Goal: Task Accomplishment & Management: Complete application form

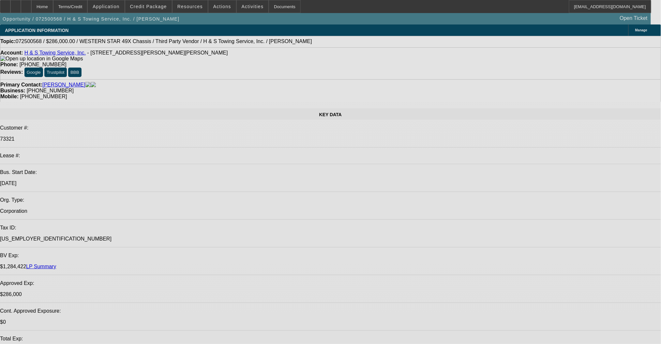
select select "0"
select select "2"
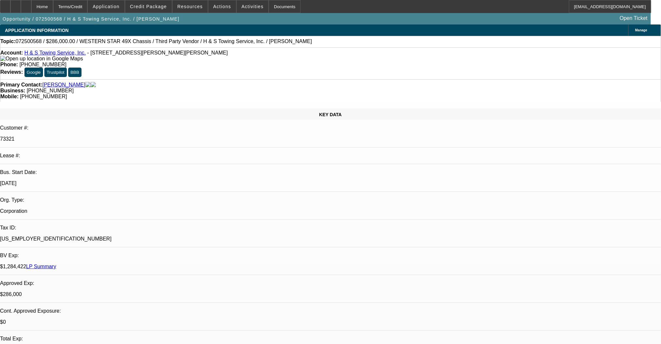
select select "0.1"
select select "4"
select select "0"
select select "2"
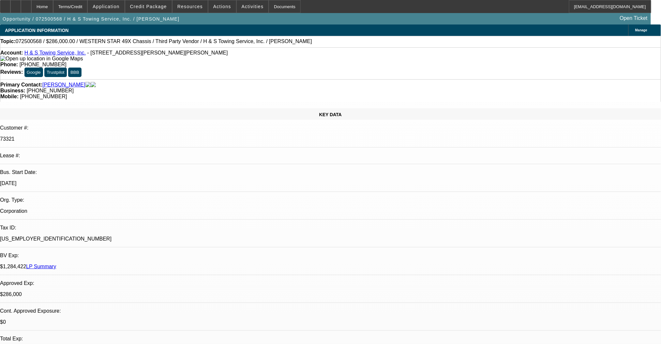
select select "0.1"
select select "4"
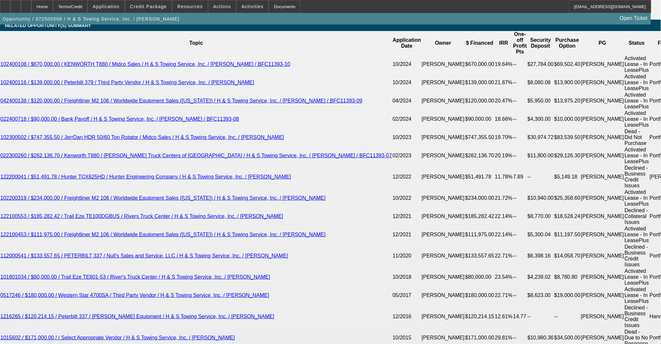
scroll to position [0, 0]
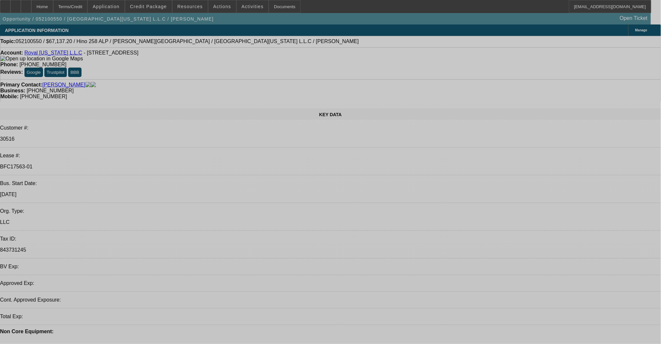
select select "0.2"
select select "2"
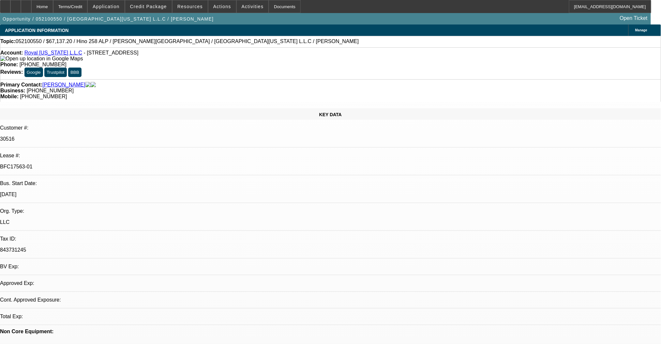
select select "2"
select select "0.1"
select select "4"
select select "0.2"
select select "2"
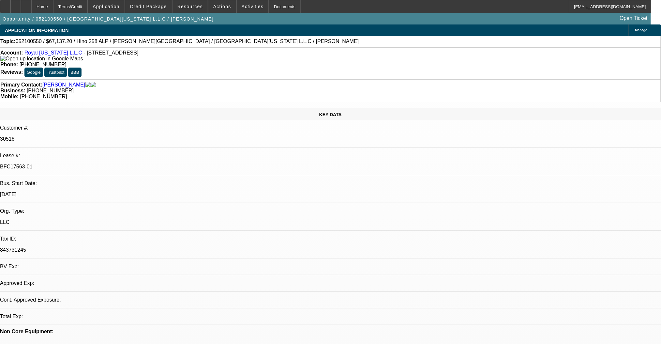
select select "2"
select select "0.1"
select select "4"
click at [41, 55] on link "Royal [US_STATE] L.L.C" at bounding box center [53, 53] width 58 height 6
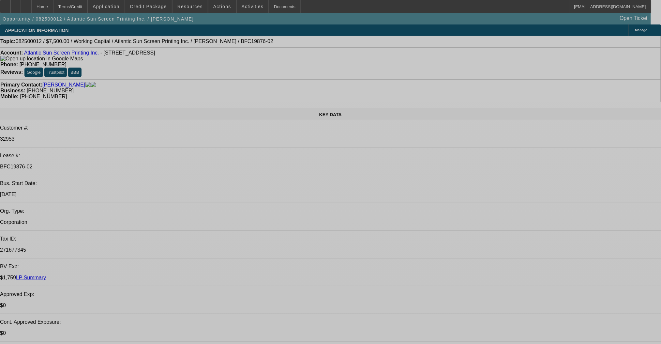
select select "0"
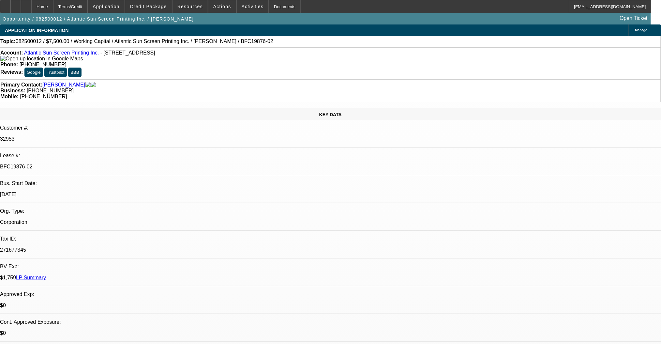
select select "2"
select select "0"
select select "6"
select select "0"
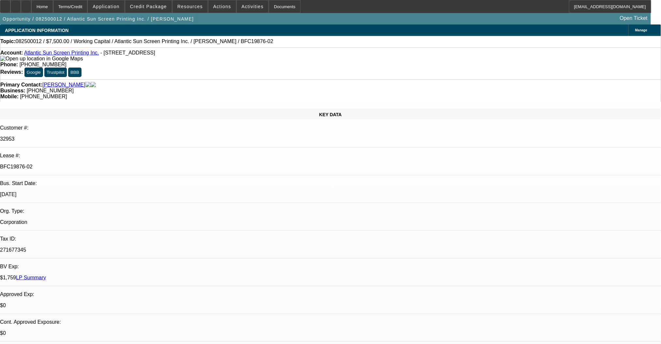
select select "2"
select select "0"
select select "6"
select select "0"
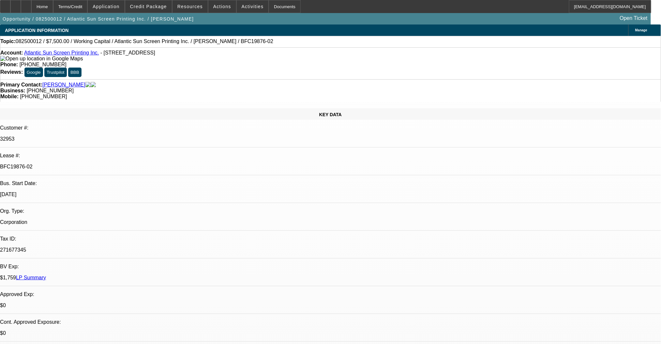
select select "2"
select select "0"
select select "6"
select select "0"
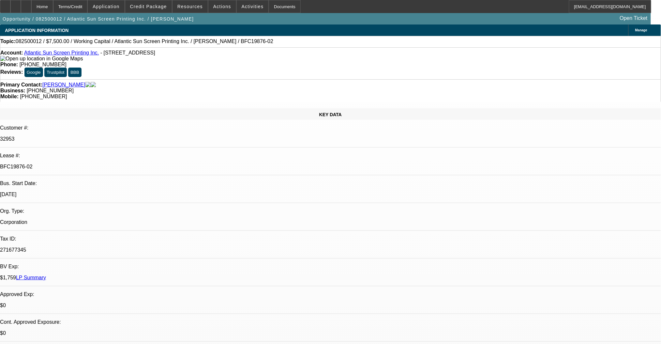
select select "2"
select select "0"
select select "6"
click at [5, 4] on icon at bounding box center [5, 4] width 0 height 0
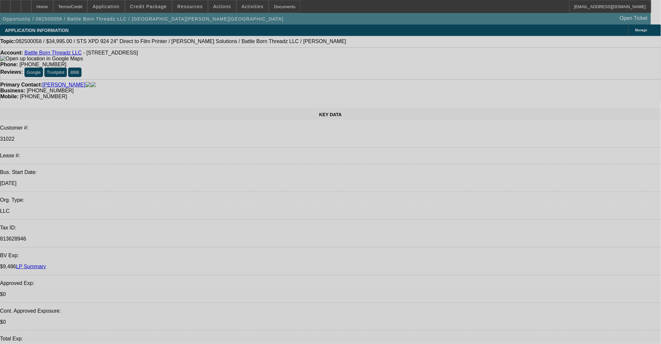
select select "0"
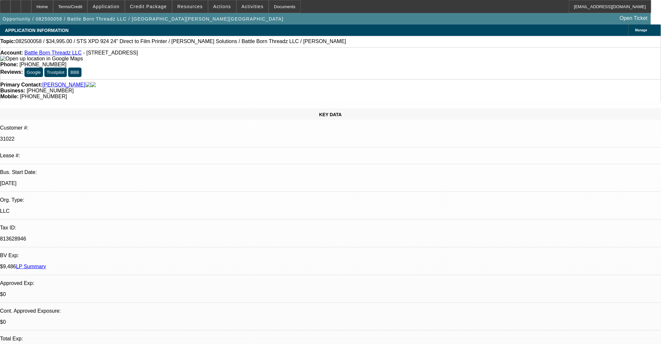
select select "2"
select select "0.1"
select select "4"
select select "0"
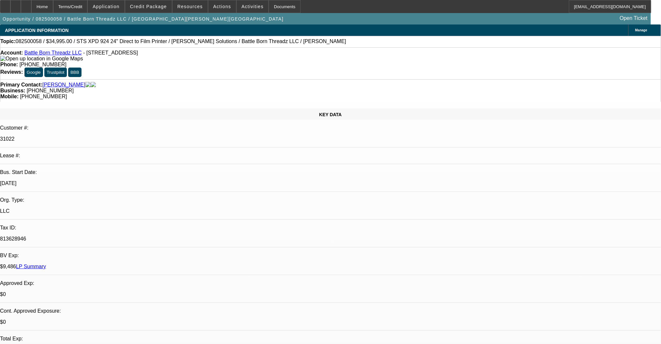
select select "2"
select select "0.1"
select select "4"
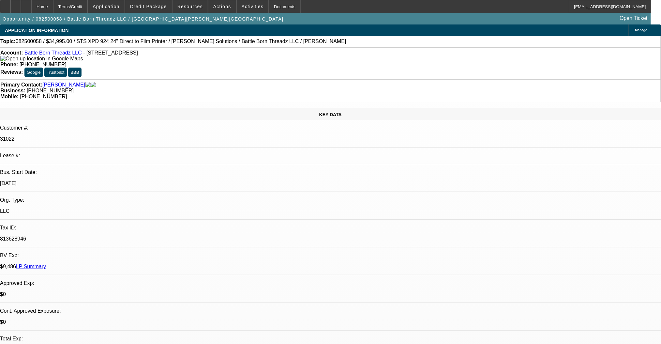
click at [43, 55] on link "Battle Born Threadz LLC" at bounding box center [52, 53] width 57 height 6
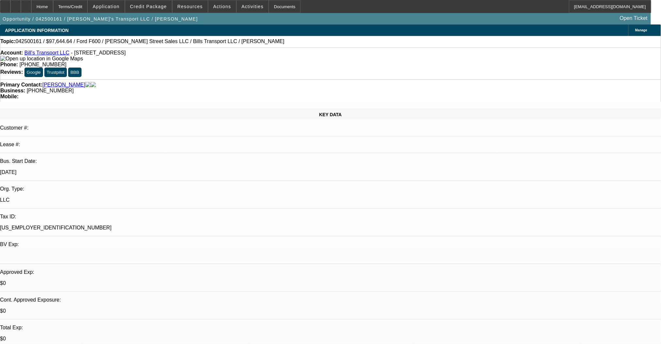
select select "0"
select select "6"
select select "0"
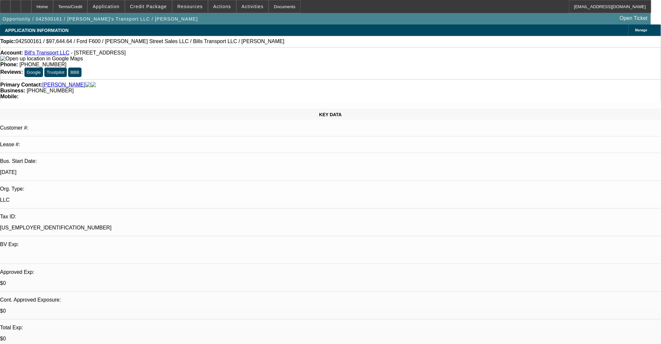
select select "0"
select select "6"
select select "0"
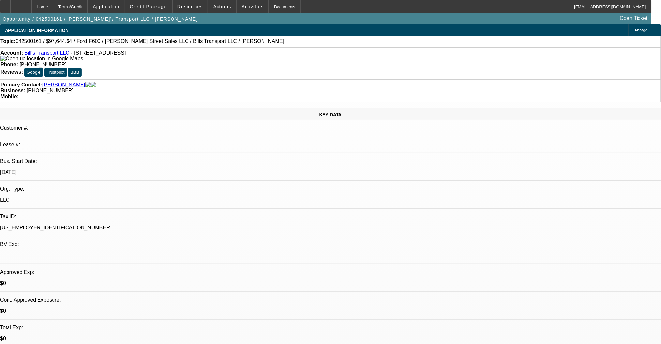
select select "0"
select select "6"
select select "0"
select select "0.1"
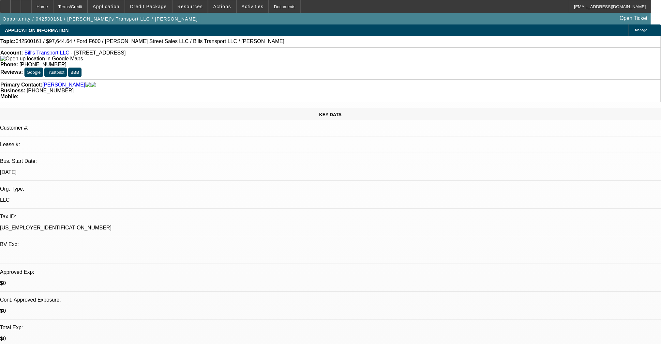
select select "4"
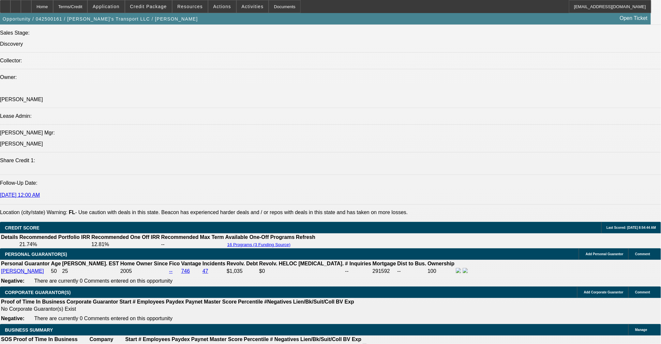
scroll to position [739, 0]
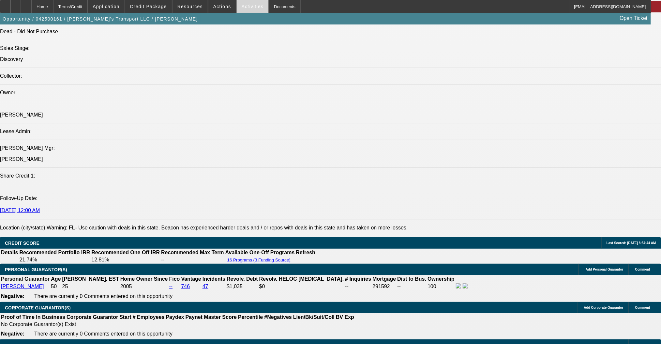
click at [246, 7] on span "Activities" at bounding box center [253, 6] width 22 height 5
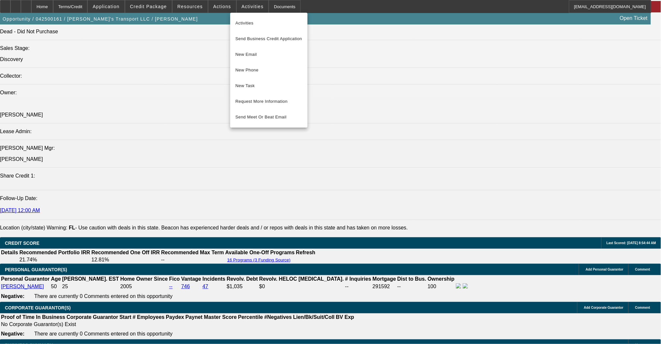
click at [217, 7] on div at bounding box center [330, 172] width 661 height 344
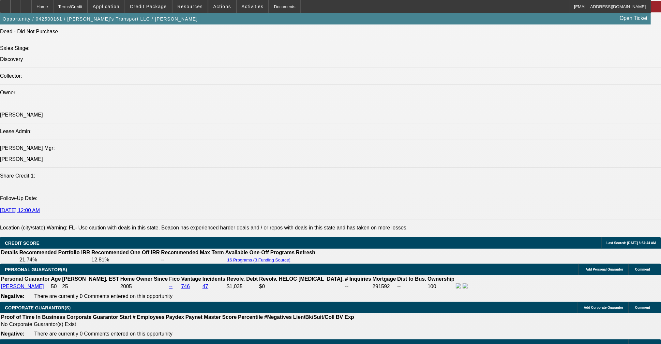
click at [216, 8] on span "Actions" at bounding box center [222, 6] width 18 height 5
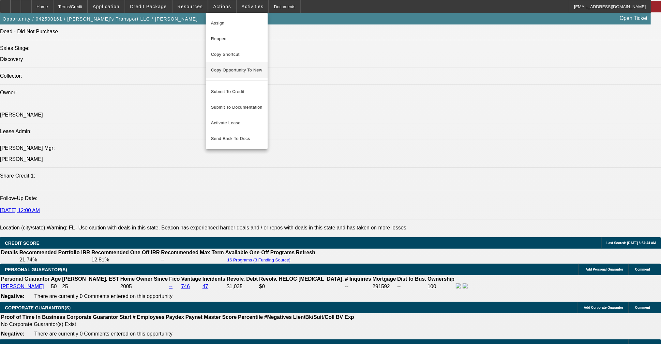
click at [243, 73] on button "Copy Opportunity To New" at bounding box center [237, 70] width 62 height 16
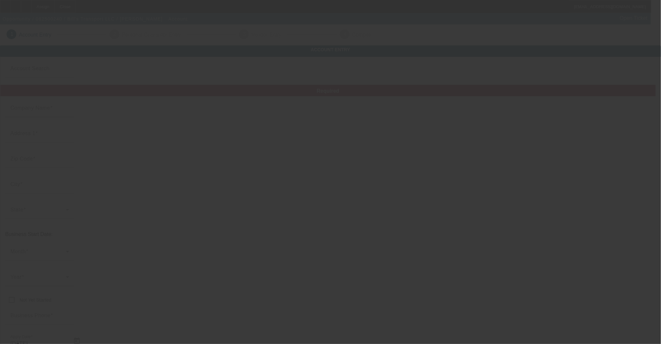
type input "Bill's Transport LLC"
type input "7140 SW 128th Terrace Rd"
type input "34481"
type input "Ocala"
type input "(781) 629-0408"
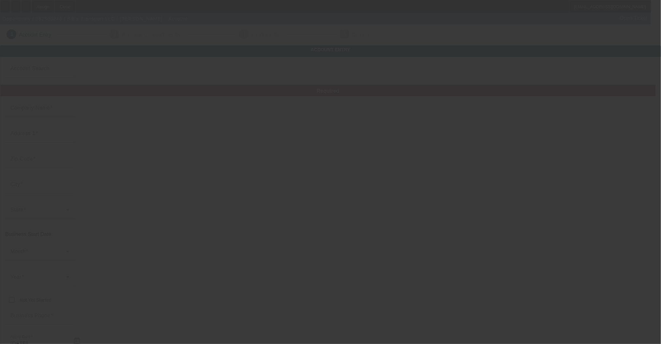
type input "bills_transport@outlook.com"
type input "(781) 629-3609"
type input "82-2170637"
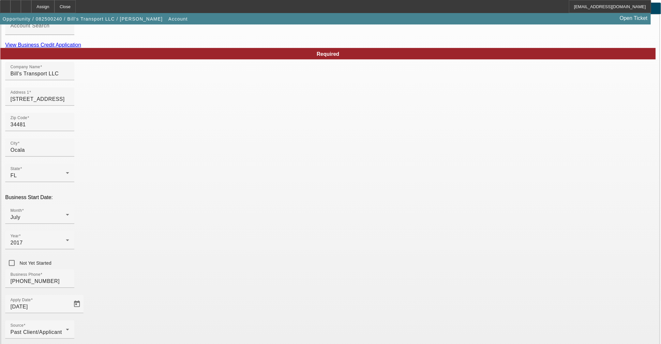
scroll to position [74, 0]
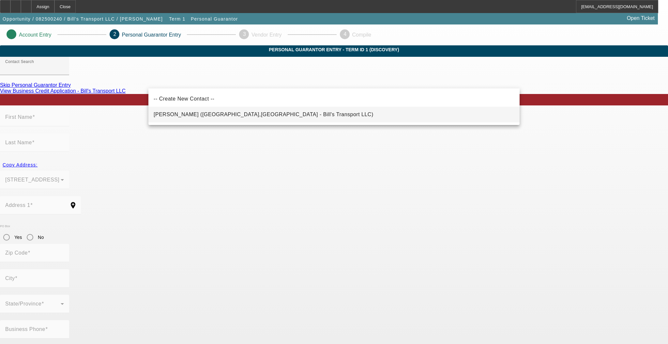
click at [227, 108] on mat-option "Smith, William (Ocala,FL - Bill's Transport LLC)" at bounding box center [333, 115] width 371 height 16
type input "Smith, William (Ocala,FL - Bill's Transport LLC)"
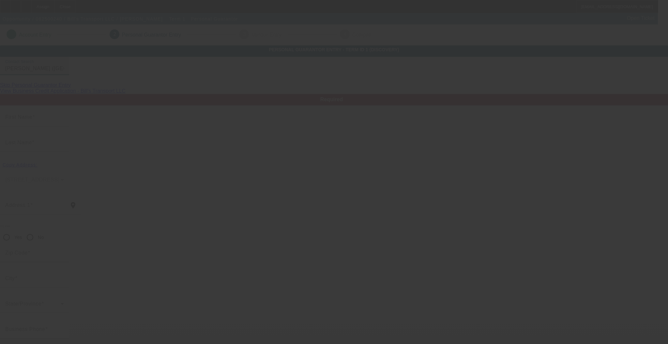
type input "William"
type input "Smith"
type input "7140 SW 128th Terrace Rd"
radio input "true"
type input "34481"
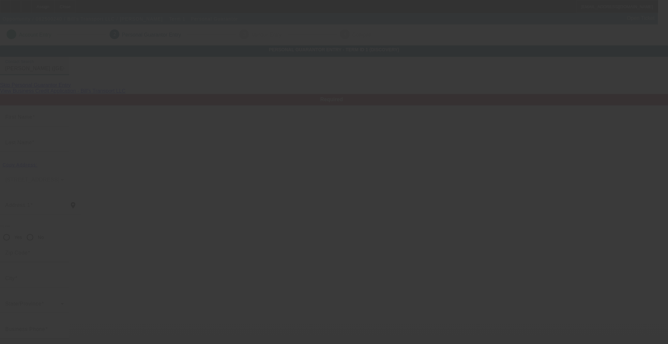
type input "Ocala"
type input "(781) 629-0408"
type input "100"
type input "010-72-0022"
type input "bills_transport@outlook.com"
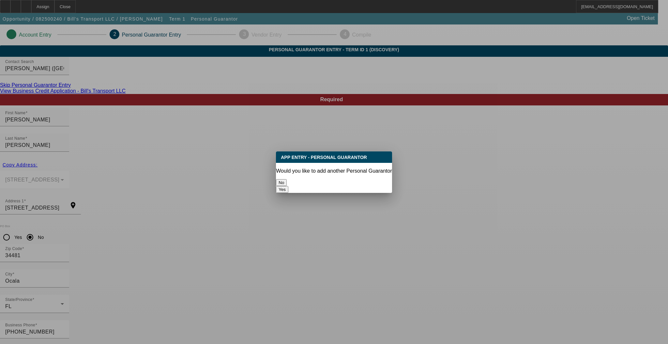
click at [286, 179] on button "No" at bounding box center [281, 182] width 11 height 7
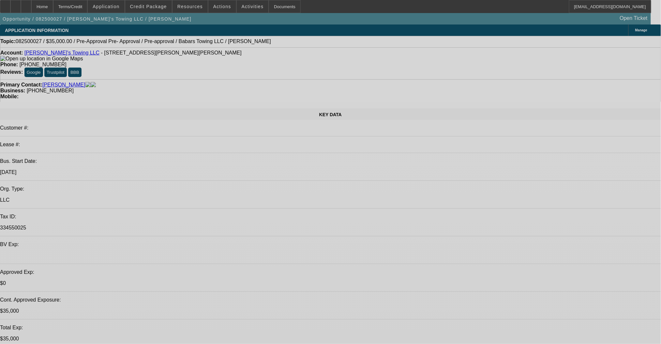
select select "0"
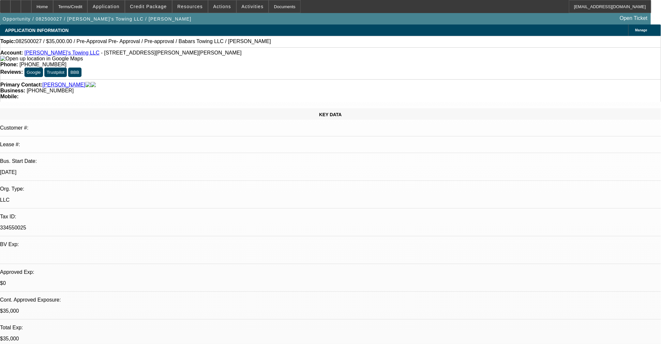
select select "2"
select select "0"
select select "6"
select select "0"
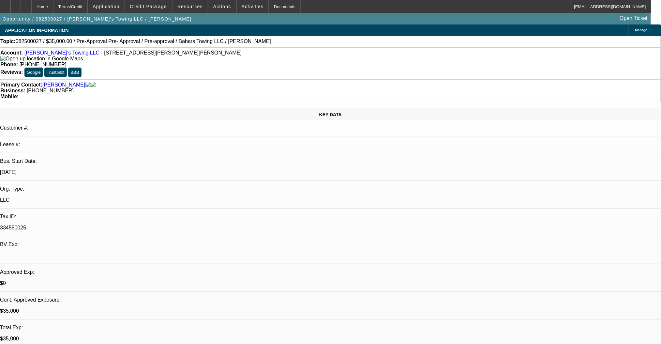
select select "2"
select select "0"
select select "6"
select select "0"
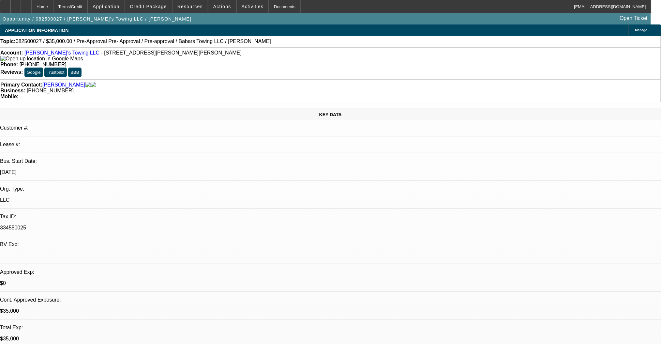
select select "2"
select select "0"
select select "6"
select select "0.15"
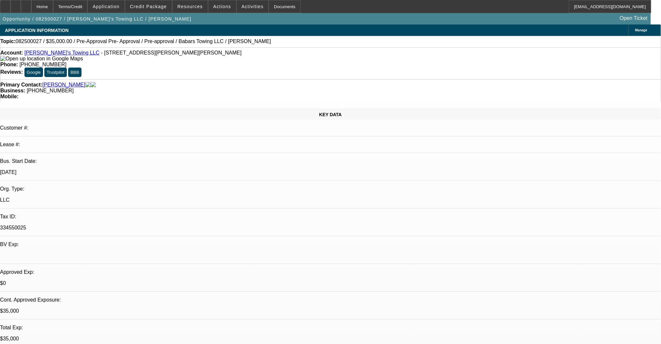
select select "2"
select select "0"
select select "6"
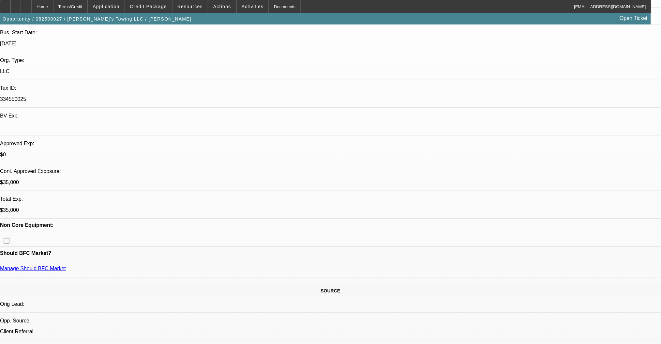
scroll to position [261, 0]
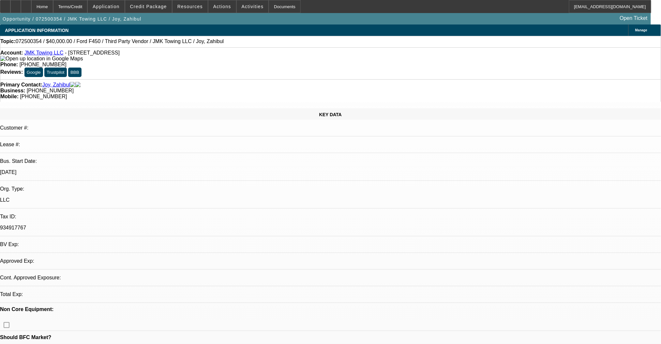
select select "0"
select select "6"
select select "0"
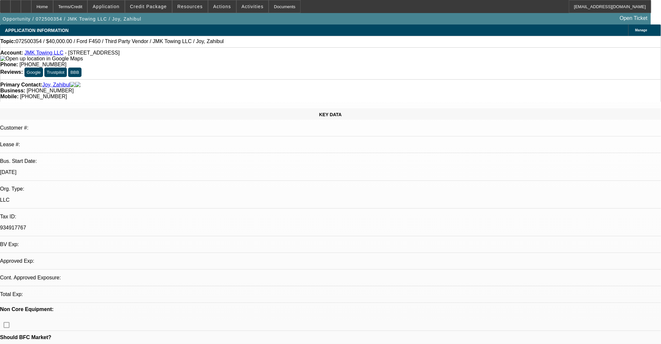
select select "0"
select select "4"
select select "0"
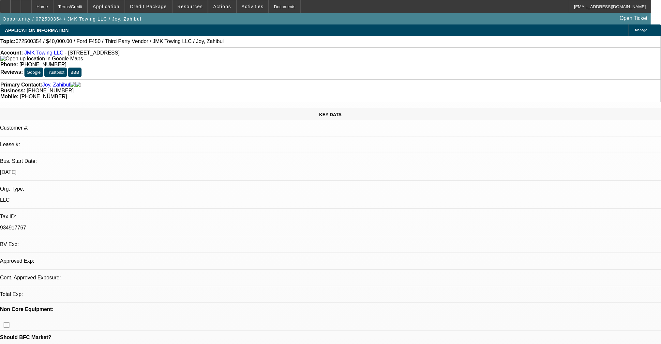
select select "0"
select select "6"
select select "0"
select select "0.1"
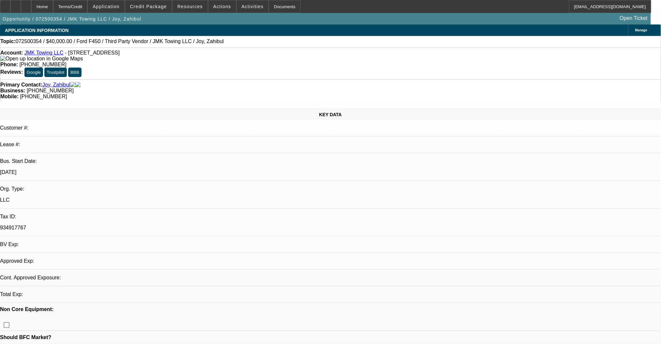
select select "4"
click at [43, 54] on link "JMK Towing LLC" at bounding box center [43, 53] width 39 height 6
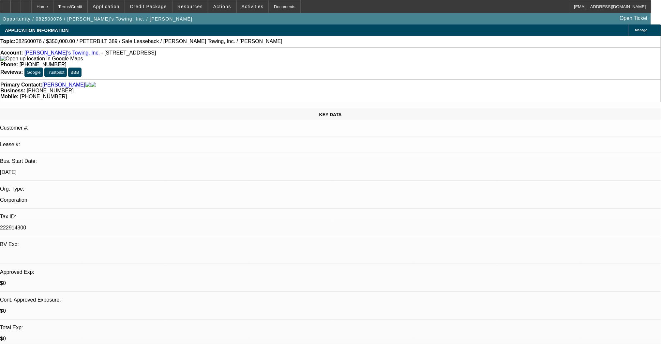
select select "0"
select select "2"
select select "0"
select select "6"
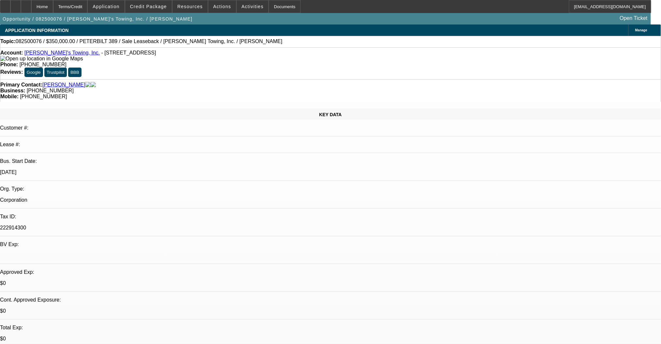
select select "0"
select select "2"
select select "0"
select select "6"
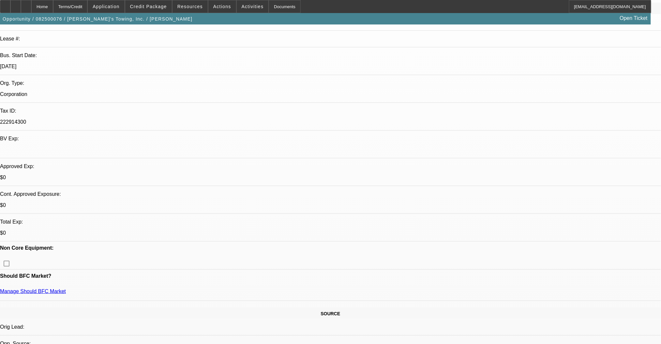
scroll to position [261, 0]
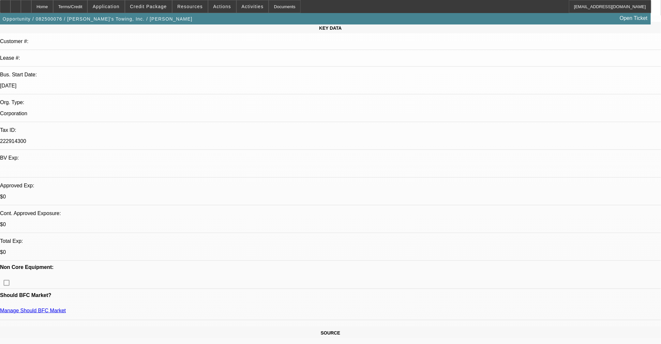
scroll to position [87, 0]
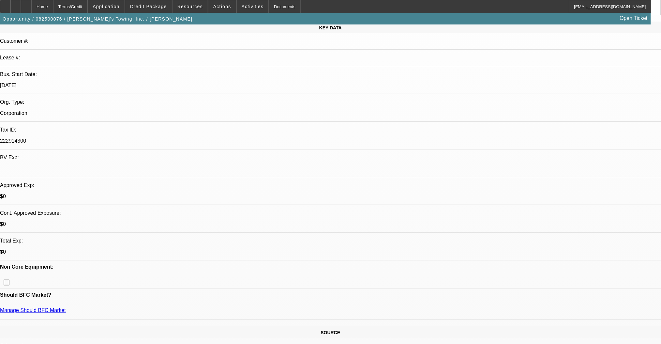
scroll to position [0, 0]
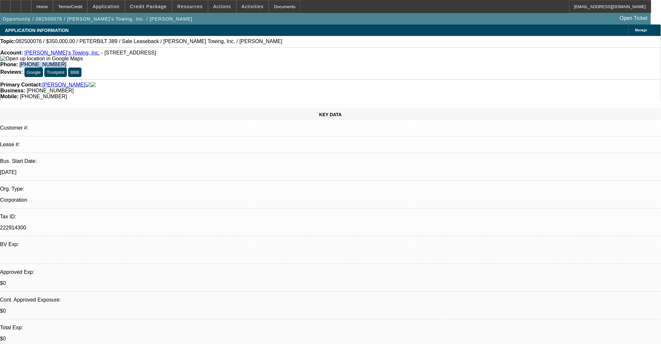
drag, startPoint x: 282, startPoint y: 54, endPoint x: 241, endPoint y: 57, distance: 41.5
click at [241, 62] on div "Phone: (732) 636-1782" at bounding box center [330, 65] width 660 height 6
copy span "(732) 636-1782"
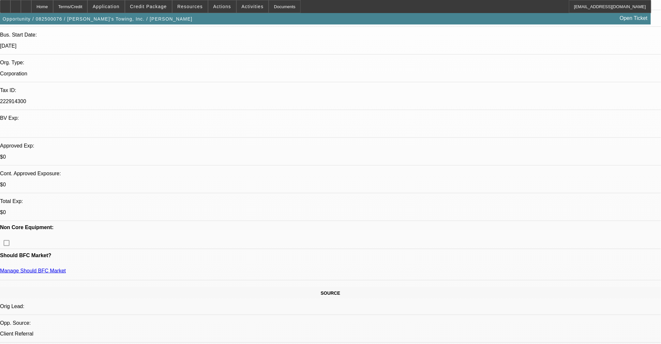
scroll to position [130, 0]
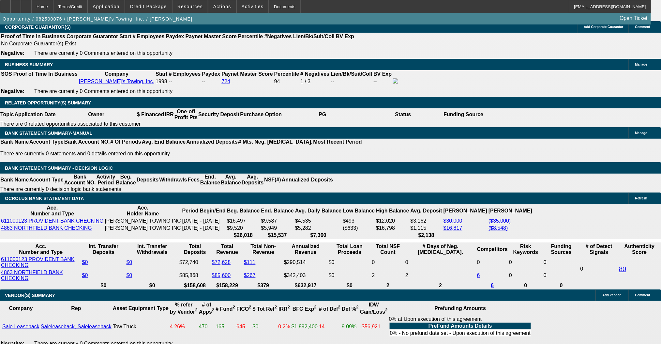
scroll to position [999, 0]
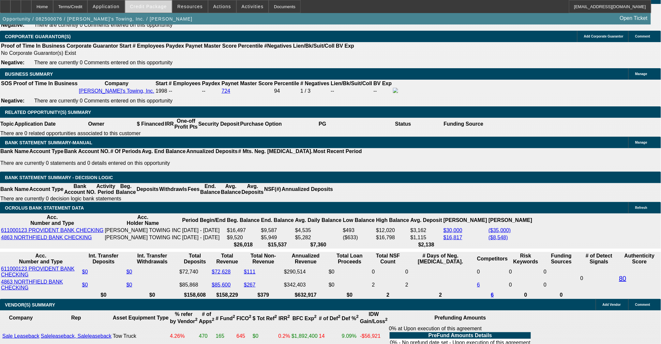
click at [158, 9] on span at bounding box center [148, 7] width 47 height 16
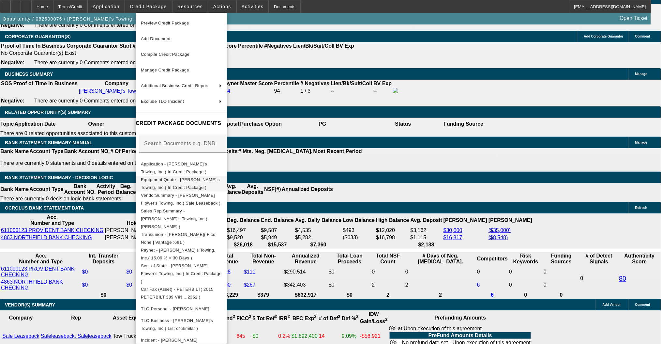
click at [184, 181] on span "Equipment Quote - Scott Flower's Towing, Inc.( In Credit Package )" at bounding box center [180, 183] width 79 height 13
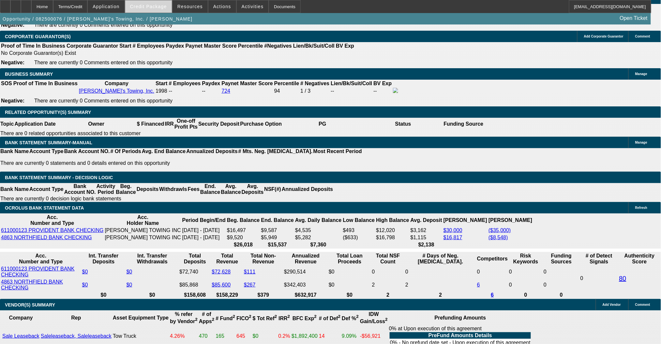
click at [154, 3] on span at bounding box center [148, 7] width 47 height 16
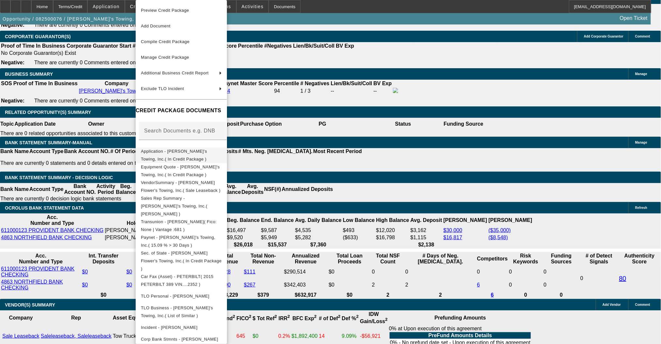
click at [178, 151] on span "Application - Scott Flower's Towing, Inc.( In Credit Package )" at bounding box center [174, 155] width 66 height 13
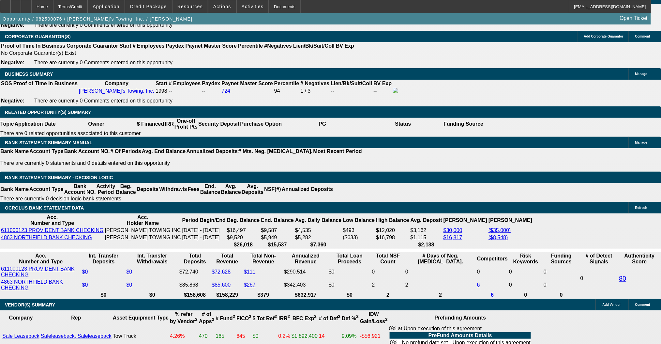
drag, startPoint x: 144, startPoint y: 197, endPoint x: 248, endPoint y: 198, distance: 104.0
type input "UNKNOWN"
type input "18"
type input "$11,965.62"
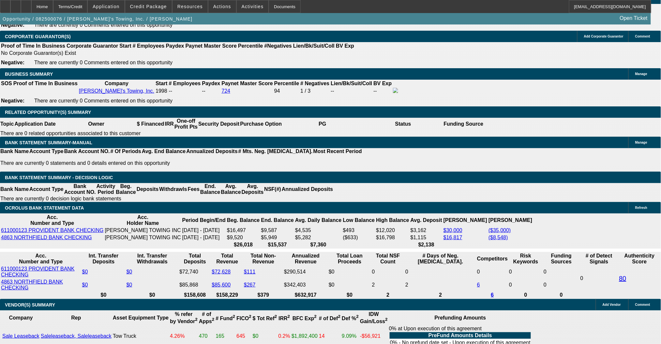
type input "$5,982.81"
type input "$17,775.40"
type input "$8,887.70"
type input "18.5"
type input "$17,966.34"
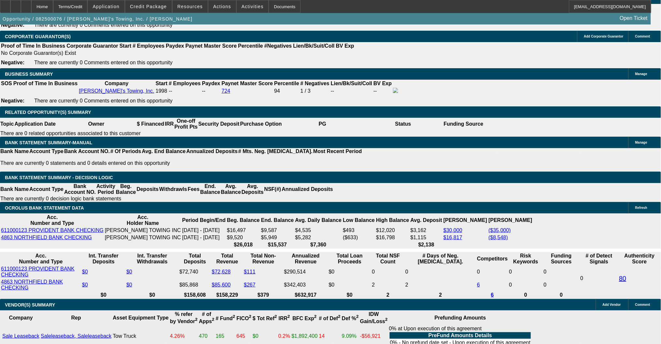
type input "$8,983.17"
type input "18.5"
drag, startPoint x: 99, startPoint y: 198, endPoint x: 214, endPoint y: 193, distance: 114.8
type input "89"
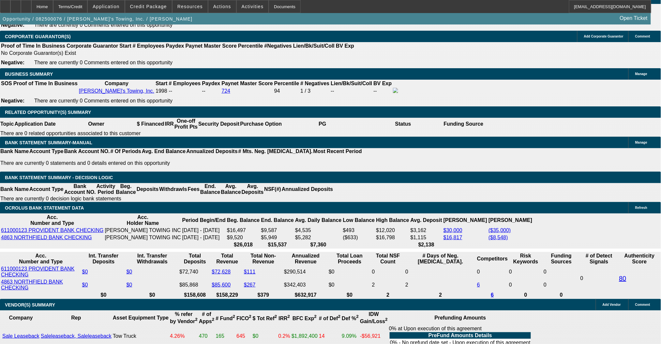
type input "$178.00"
type input "8995"
type input "$17,990.00"
type input "18.6"
type input "$8,995.00"
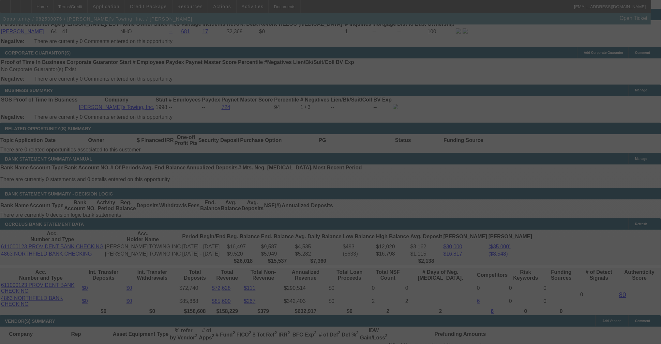
scroll to position [999, 0]
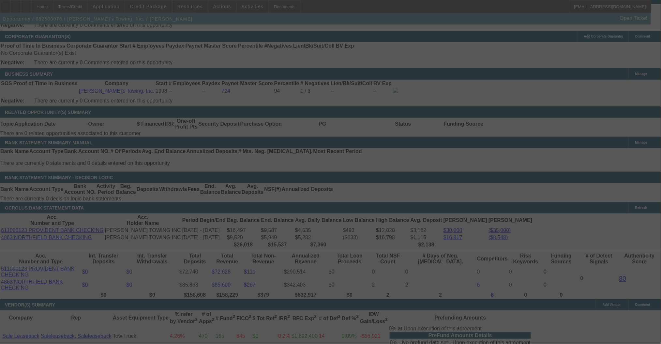
select select "0"
select select "2"
select select "0"
select select "6"
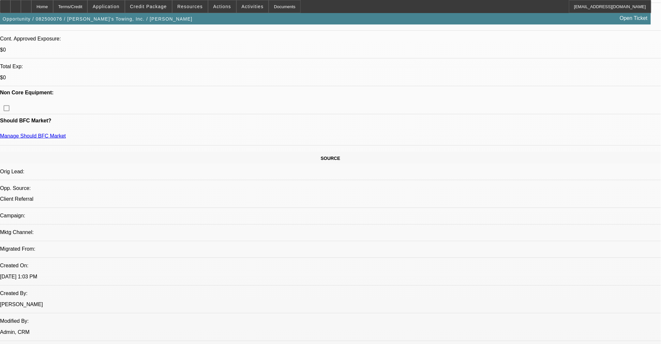
scroll to position [174, 0]
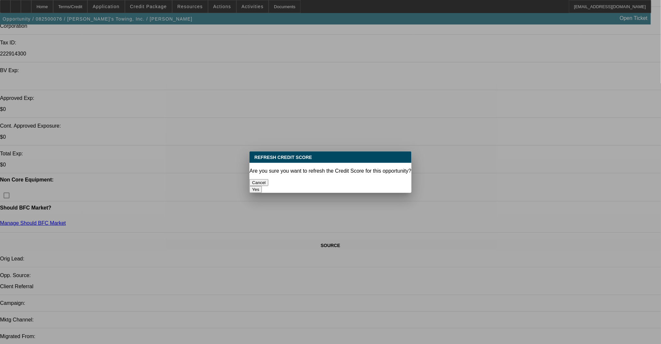
scroll to position [0, 0]
click at [262, 186] on button "Yes" at bounding box center [255, 189] width 12 height 7
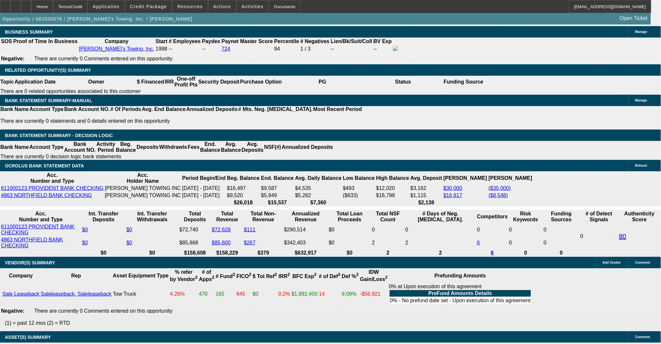
scroll to position [1043, 0]
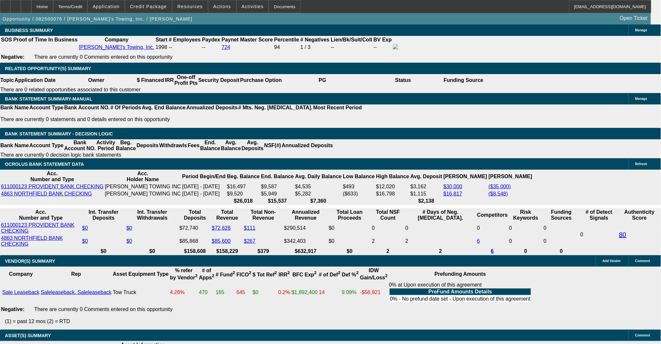
drag, startPoint x: 131, startPoint y: 154, endPoint x: 171, endPoint y: 160, distance: 40.9
type input "4"
type input "UNKNOWN"
type input "48"
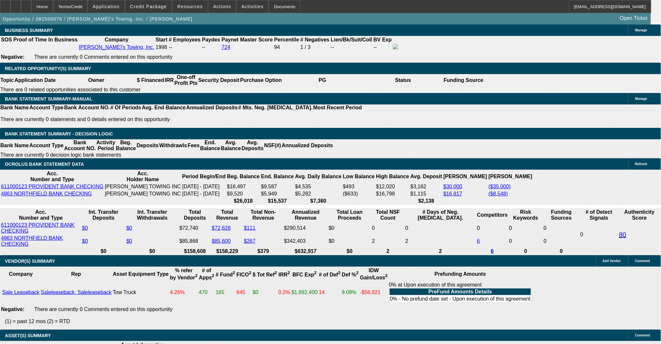
type input "$181,819.34"
type input "$90,909.67"
type input "$20,768.64"
type input "$10,384.32"
type input "48"
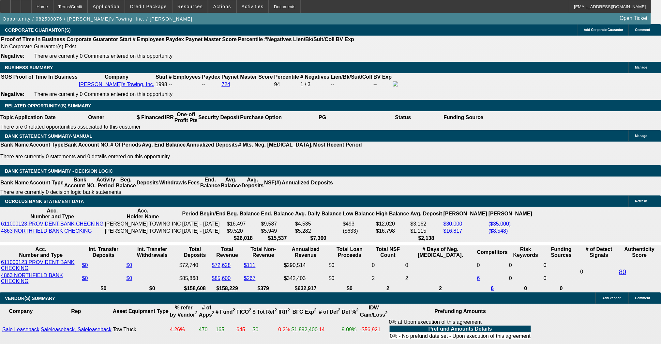
scroll to position [956, 0]
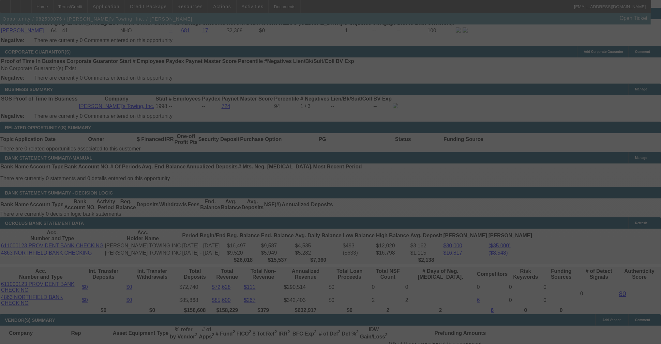
scroll to position [999, 0]
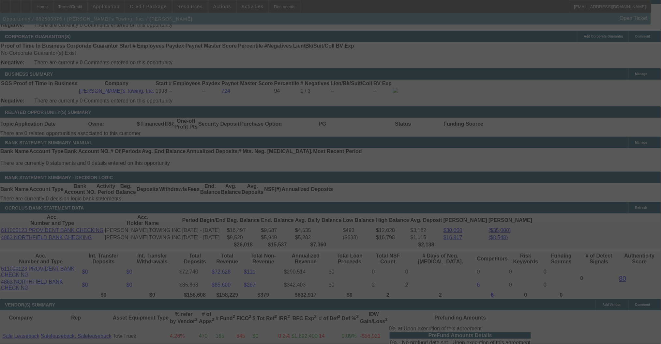
select select "0"
select select "2"
select select "0"
select select "6"
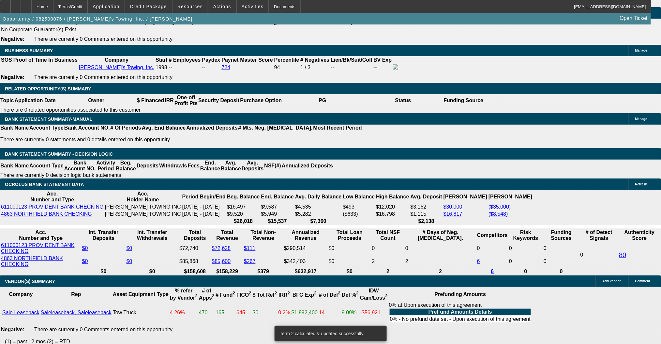
scroll to position [1043, 0]
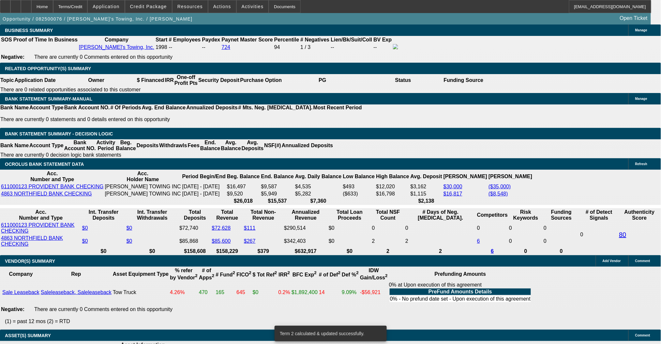
drag, startPoint x: 130, startPoint y: 155, endPoint x: 199, endPoint y: 162, distance: 69.1
type input "6"
type input "UNKNOWN"
type input "60"
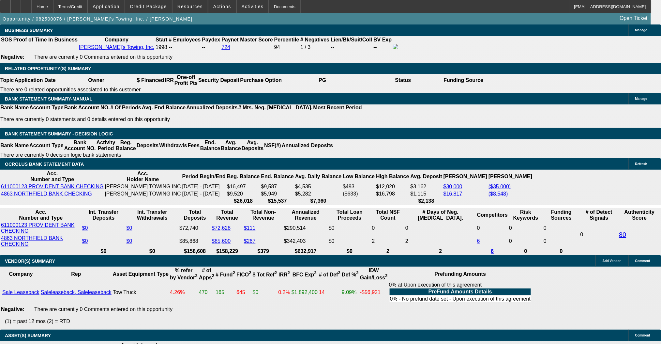
type input "$61,531.84"
type input "$123,063.68"
type input "$8,995.05"
type input "$17,990.10"
type input "60"
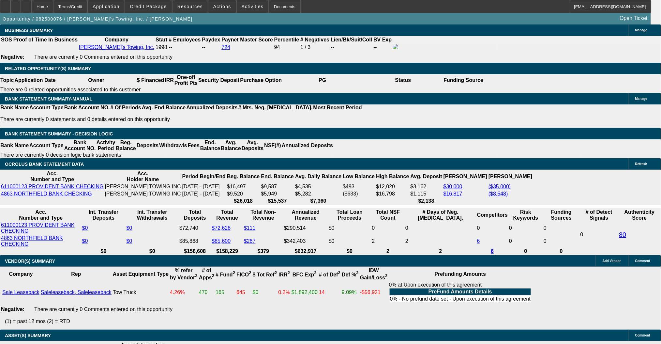
drag, startPoint x: 102, startPoint y: 154, endPoint x: 164, endPoint y: 153, distance: 61.6
type input "89"
type input "$178.00"
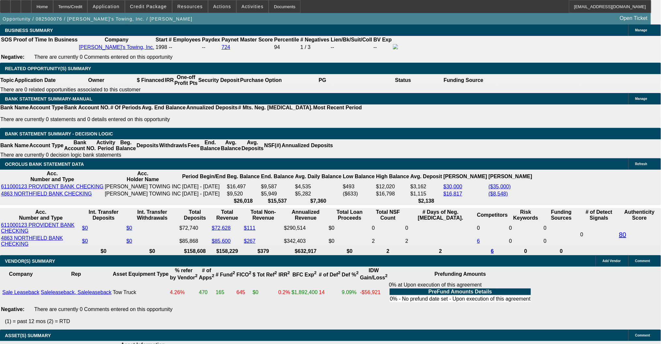
type input "8"
type input "9050"
type input "18.8"
type input "$18,100.00"
type input "$9,050.00"
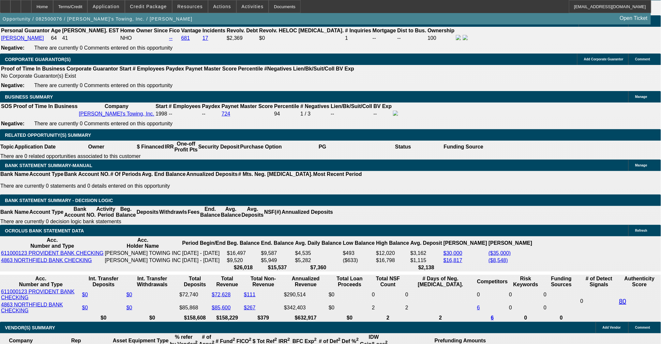
scroll to position [913, 0]
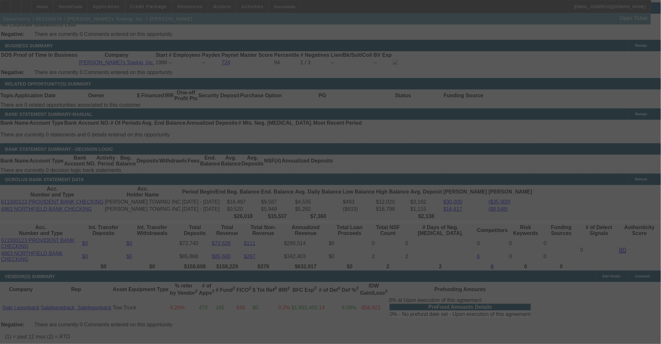
scroll to position [1043, 0]
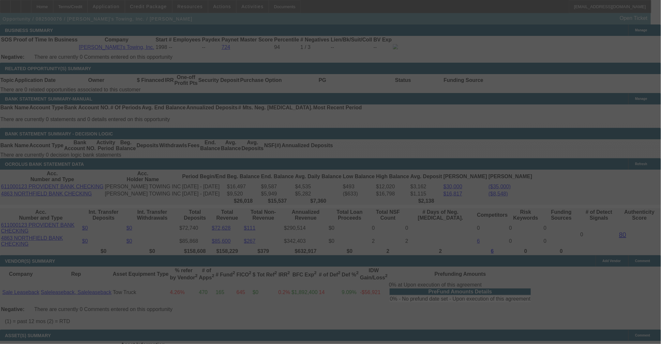
select select "0"
select select "2"
select select "0"
select select "6"
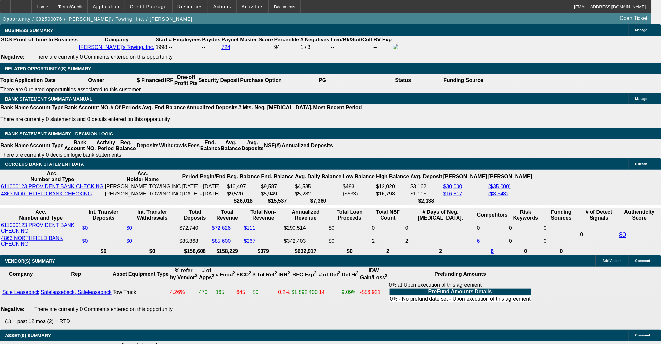
drag, startPoint x: 102, startPoint y: 154, endPoint x: 181, endPoint y: 139, distance: 80.9
type input "89"
type input "$178.00"
type input "UNKNOWN"
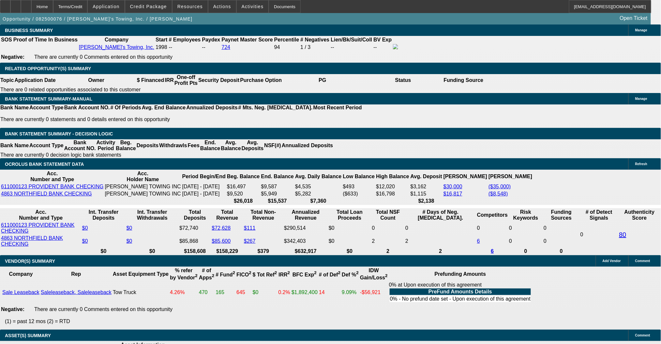
type input "8995"
type input "18.6"
type input "$17,990.00"
type input "$8,995.00"
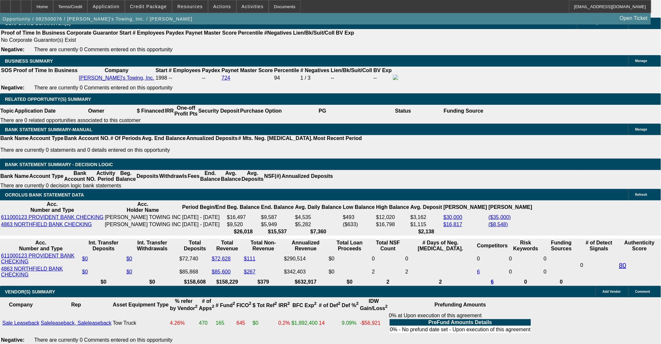
scroll to position [956, 0]
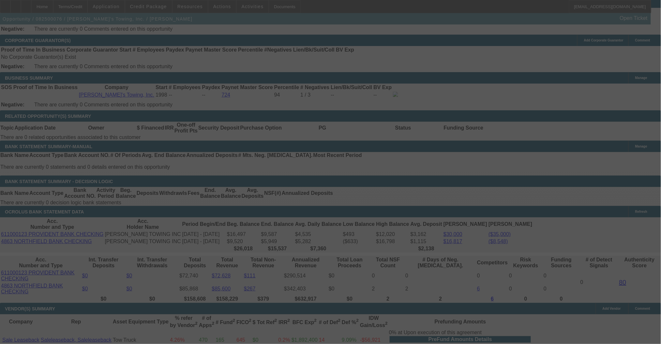
scroll to position [1043, 0]
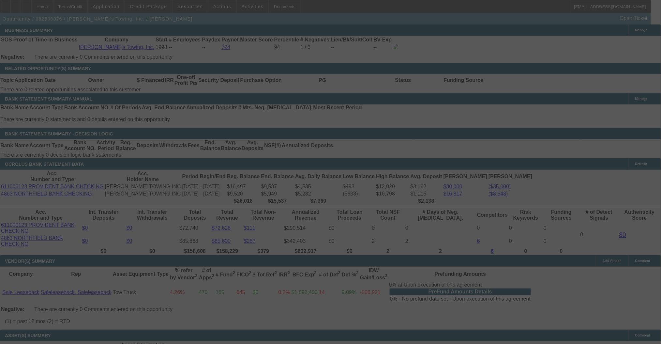
select select "0"
select select "2"
select select "0"
select select "6"
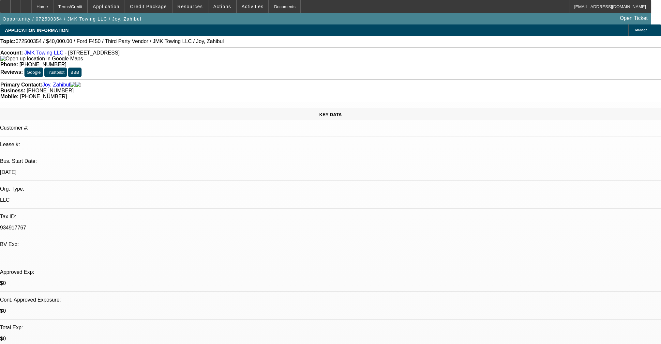
select select "0"
select select "6"
select select "0"
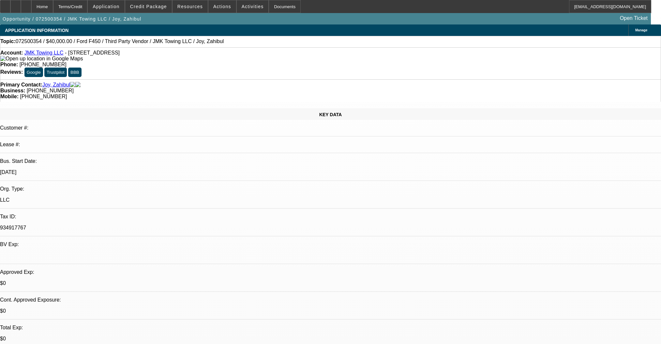
select select "0"
select select "4"
select select "0"
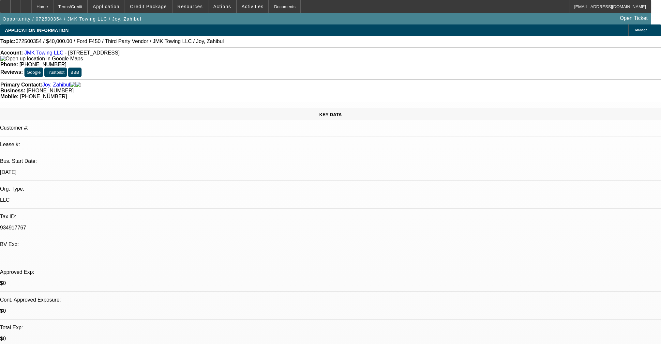
select select "0"
select select "6"
select select "0"
select select "0.1"
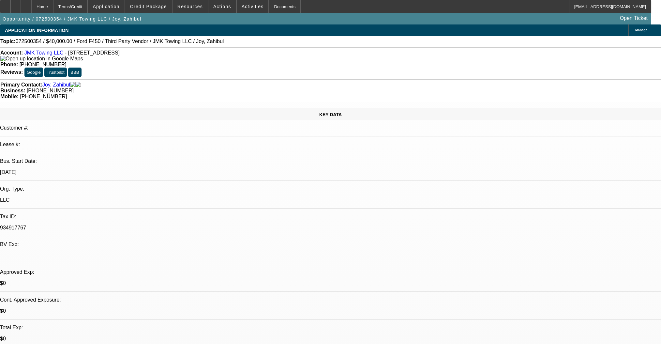
select select "4"
click at [10, 5] on div at bounding box center [5, 6] width 10 height 13
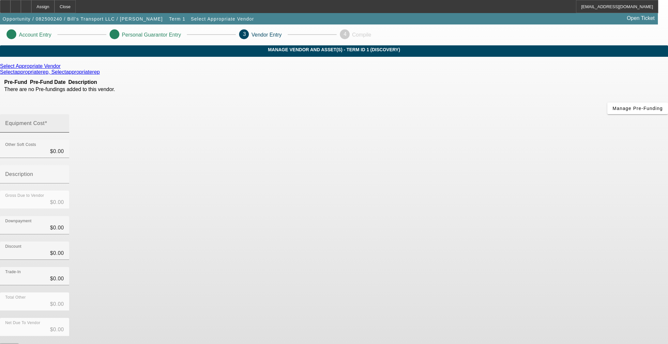
click at [45, 120] on mat-label "Equipment Cost" at bounding box center [24, 123] width 39 height 6
click at [64, 122] on input "Equipment Cost" at bounding box center [34, 126] width 59 height 8
type input "1"
type input "$1.00"
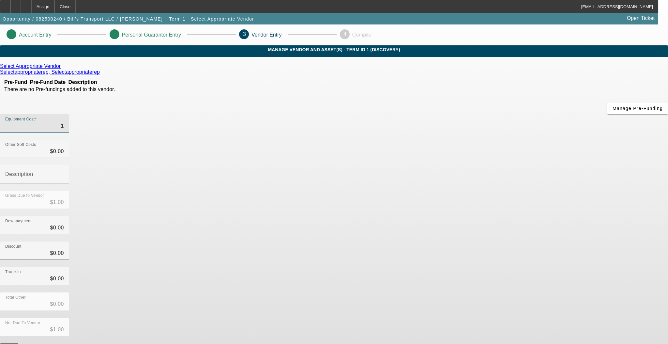
type input "11"
type input "$11.00"
type input "119"
type input "$119.00"
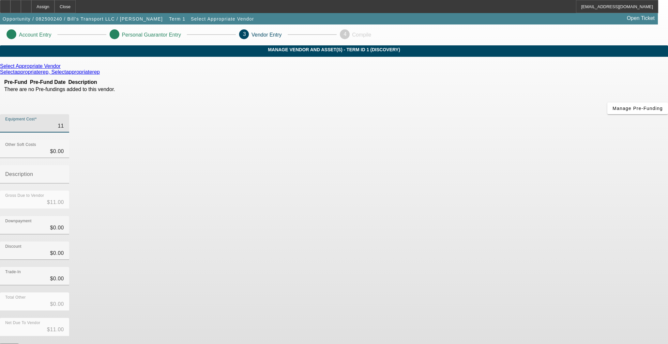
type input "$119.00"
type input "1199"
type input "$1,199.00"
type input "11990"
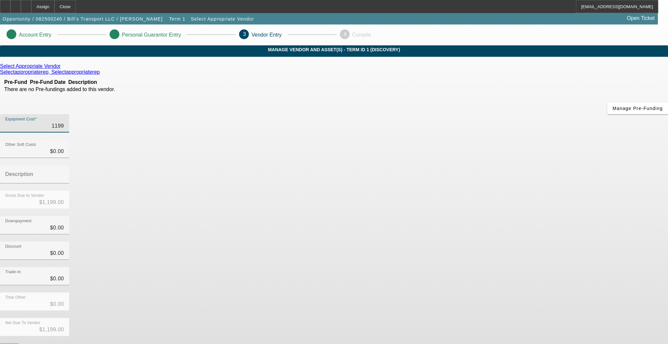
type input "$11,990.00"
type input "119900"
type input "$119,900.00"
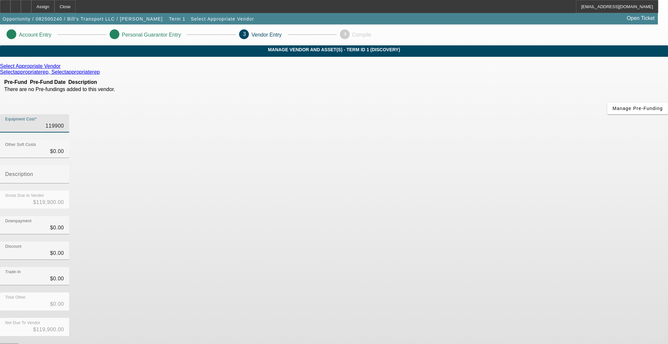
type input "$119,900.00"
click at [471, 216] on div "Downpayment $0.00" at bounding box center [334, 228] width 668 height 25
click at [19, 343] on button "Submit" at bounding box center [9, 346] width 19 height 7
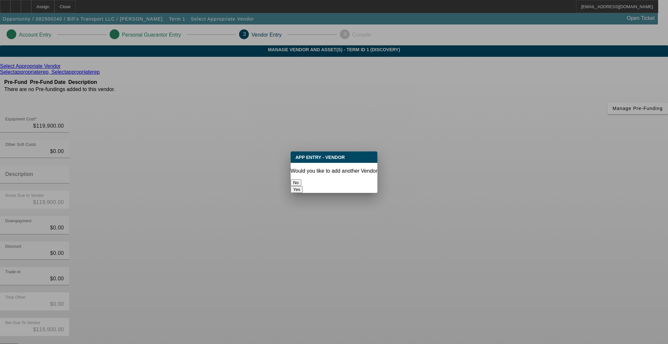
click at [301, 179] on button "No" at bounding box center [295, 182] width 11 height 7
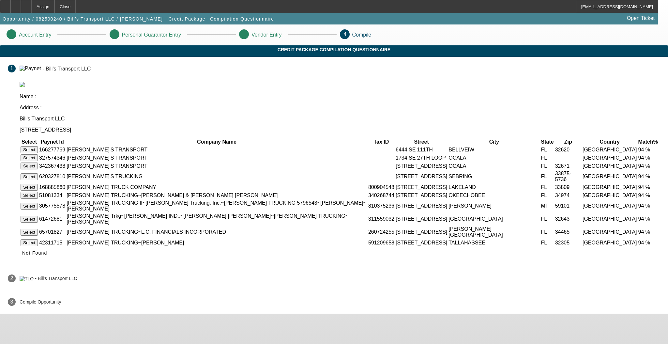
click at [38, 154] on button "Select" at bounding box center [29, 157] width 17 height 7
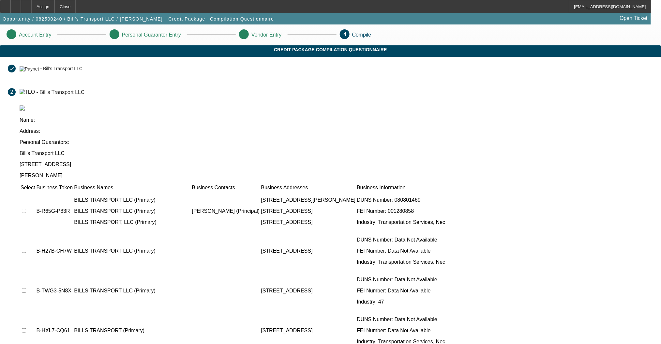
click at [26, 209] on input "checkbox" at bounding box center [24, 211] width 4 height 4
checkbox input "true"
click at [26, 248] on input "checkbox" at bounding box center [24, 250] width 4 height 4
checkbox input "true"
click at [26, 288] on input "checkbox" at bounding box center [24, 290] width 4 height 4
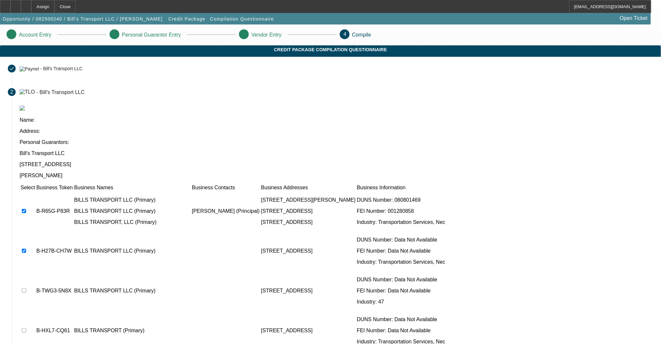
checkbox input "true"
click at [26, 328] on input "checkbox" at bounding box center [24, 330] width 4 height 4
checkbox input "true"
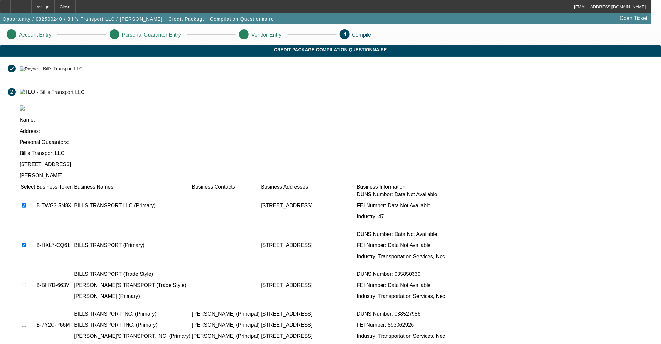
scroll to position [87, 0]
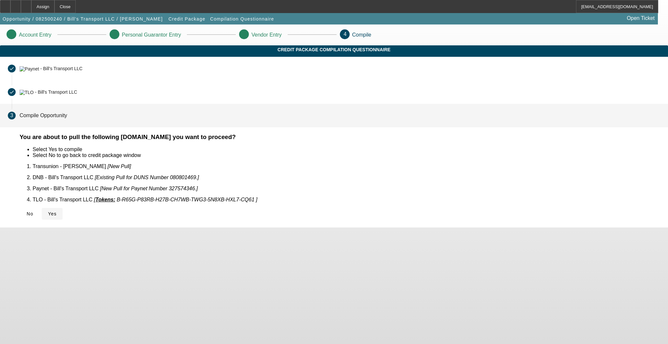
click at [63, 207] on span at bounding box center [52, 214] width 21 height 16
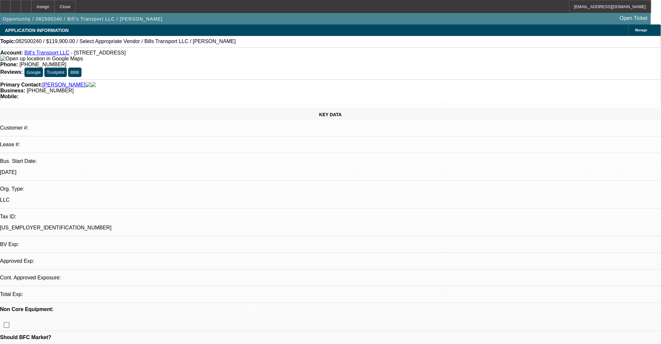
select select "0"
select select "2"
select select "0.1"
select select "4"
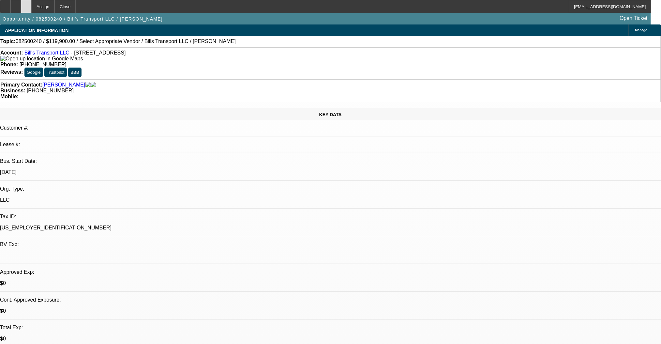
click at [31, 4] on div at bounding box center [26, 6] width 10 height 13
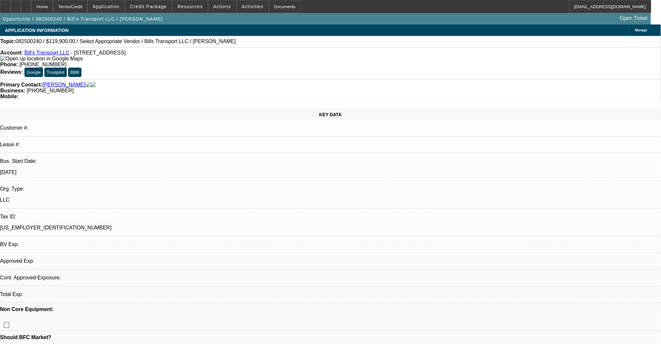
select select "0"
select select "2"
select select "0.1"
select select "4"
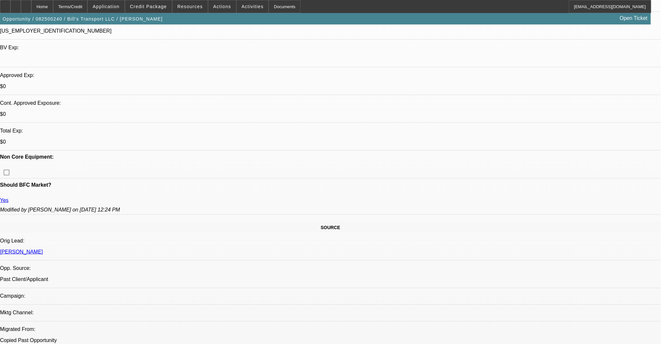
scroll to position [261, 0]
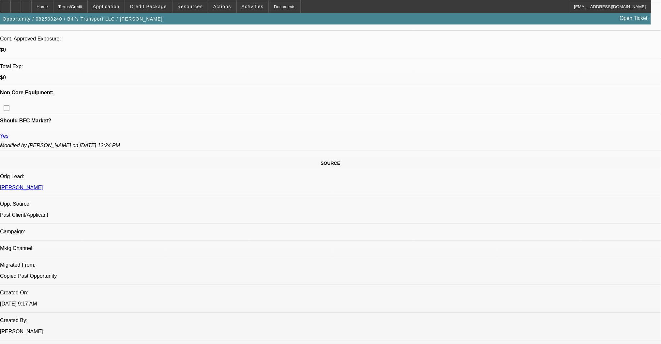
click at [16, 4] on icon at bounding box center [16, 4] width 0 height 0
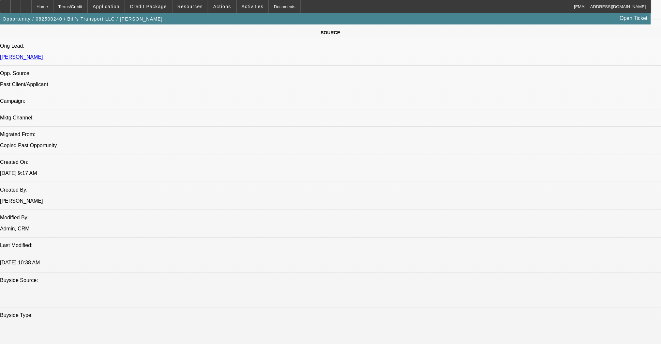
scroll to position [217, 0]
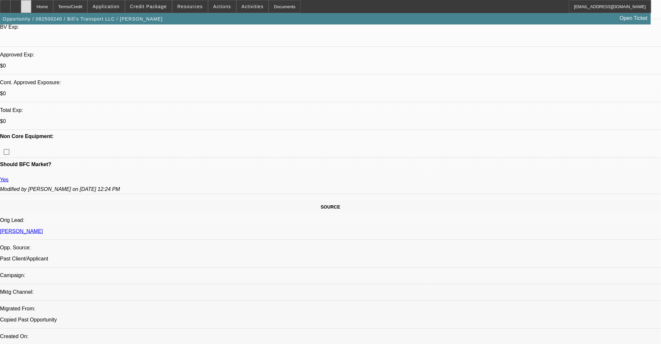
click at [31, 10] on div at bounding box center [26, 6] width 10 height 13
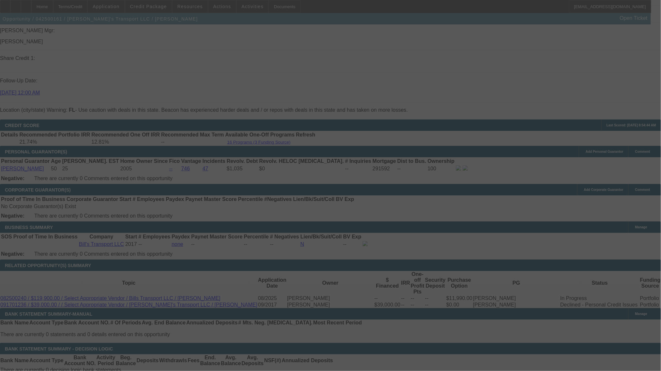
scroll to position [877, 0]
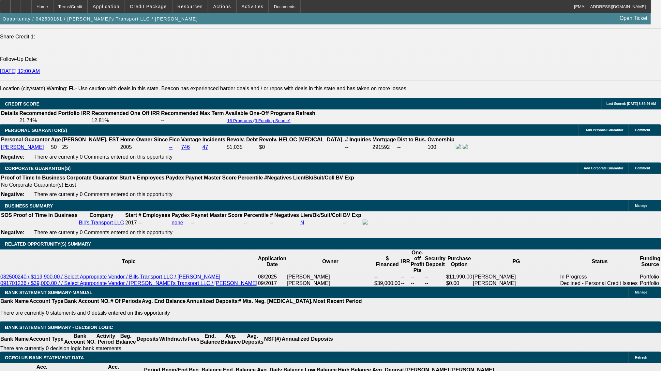
select select "0"
select select "6"
select select "0"
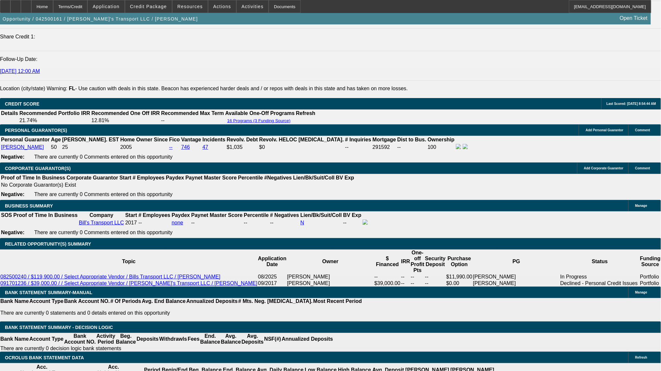
select select "0"
select select "6"
select select "0"
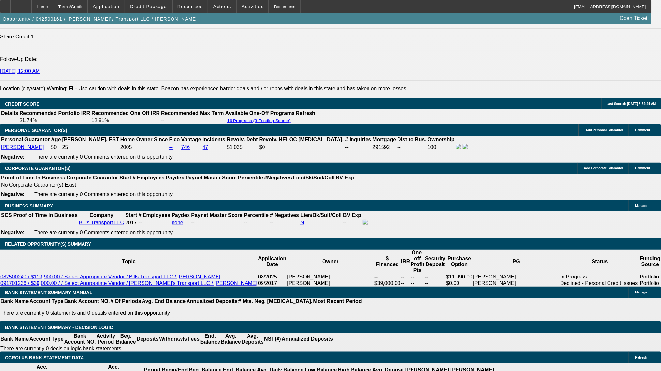
select select "0"
select select "6"
select select "0"
select select "0.1"
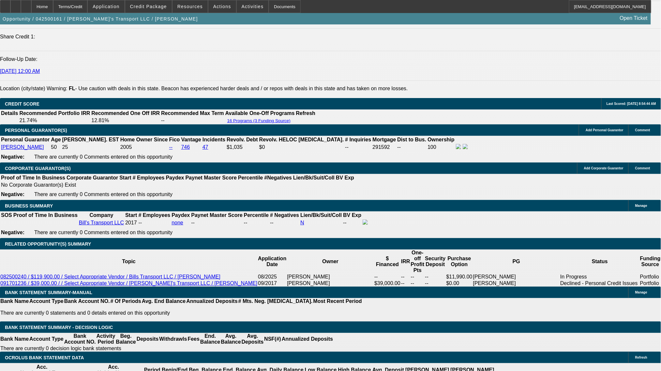
select select "4"
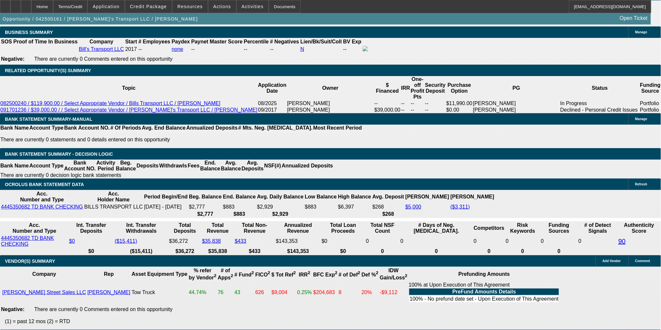
scroll to position [174, 0]
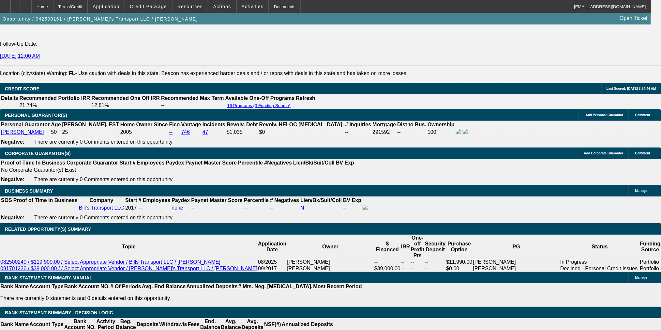
scroll to position [877, 0]
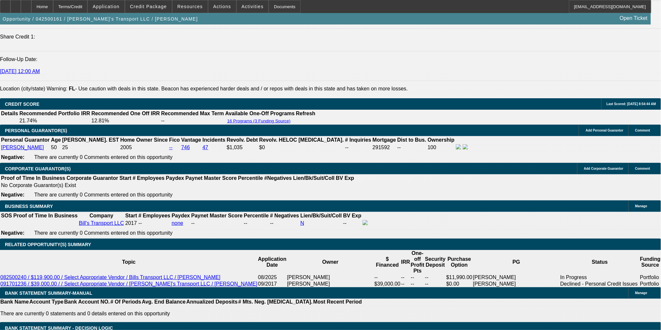
select select "0"
select select "2"
select select "0.1"
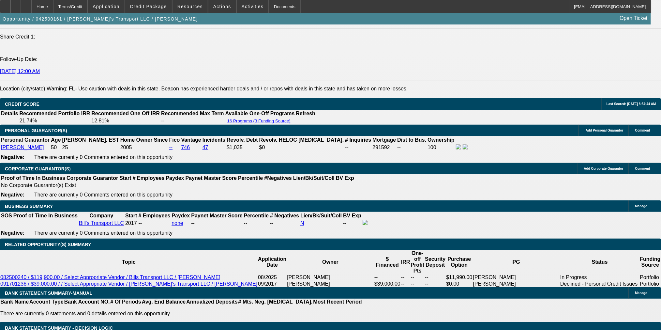
select select "4"
select select "0"
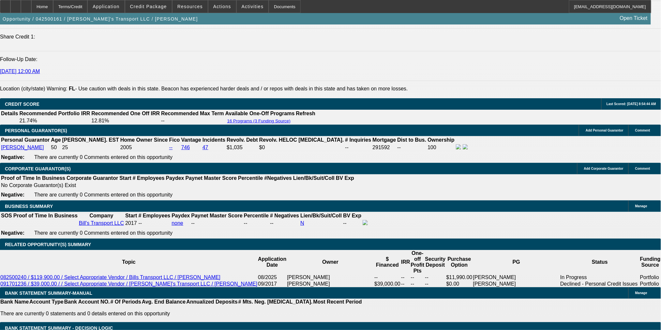
select select "6"
select select "0"
select select "0.1"
select select "4"
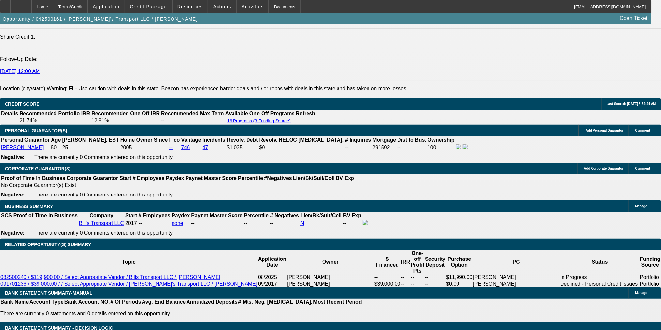
select select "0"
select select "0.1"
select select "4"
select select "0"
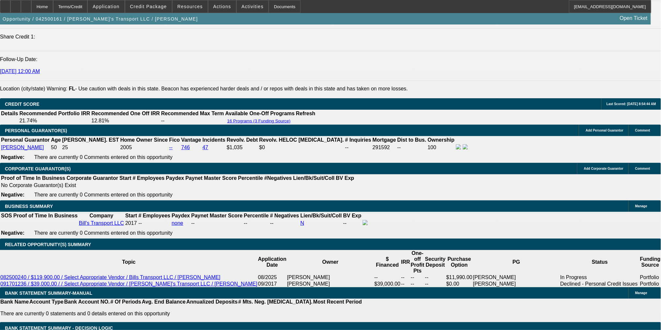
select select "2"
select select "0.1"
select select "4"
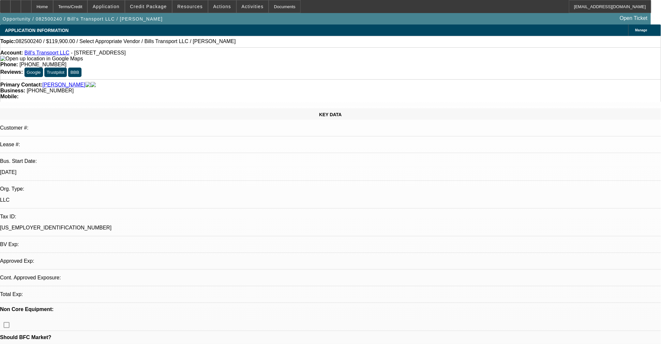
select select "0"
select select "2"
select select "0.1"
select select "4"
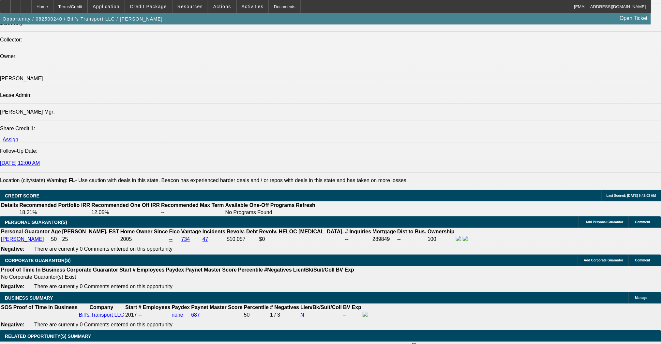
scroll to position [826, 0]
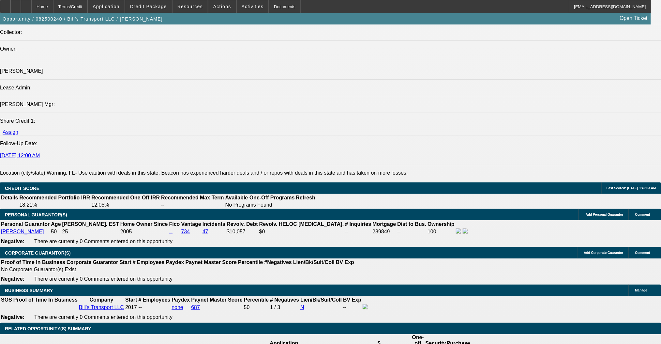
type input "$19,900.00"
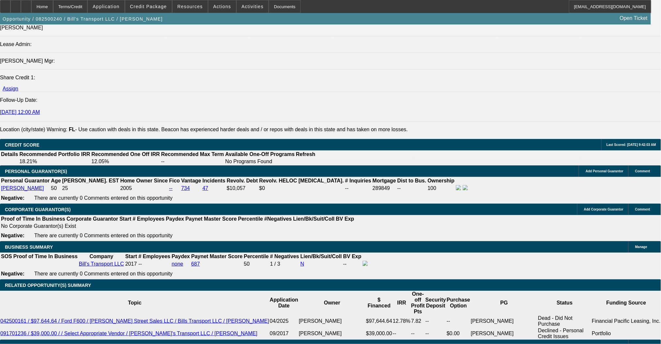
type input "60"
type input "11"
type input "$3,418.74"
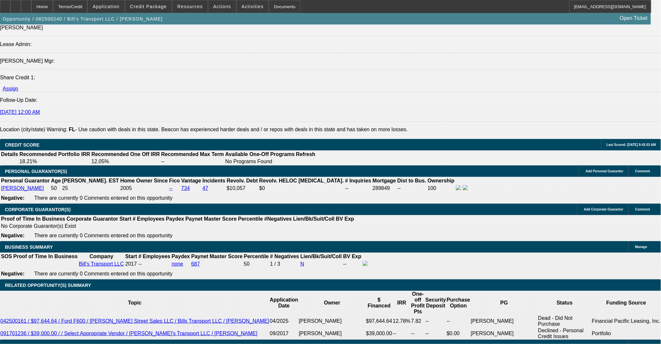
type input "$1,709.37"
type input "$4,348.48"
type input "$2,174.24"
type input "11.9"
type input "$4,438.78"
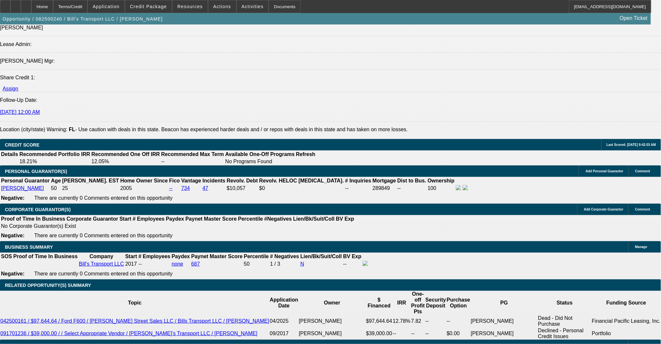
type input "$2,219.39"
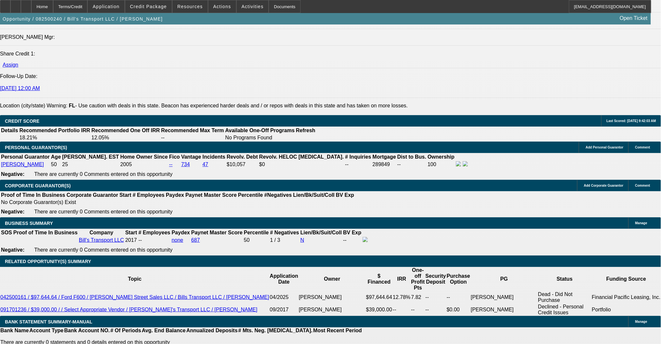
scroll to position [869, 0]
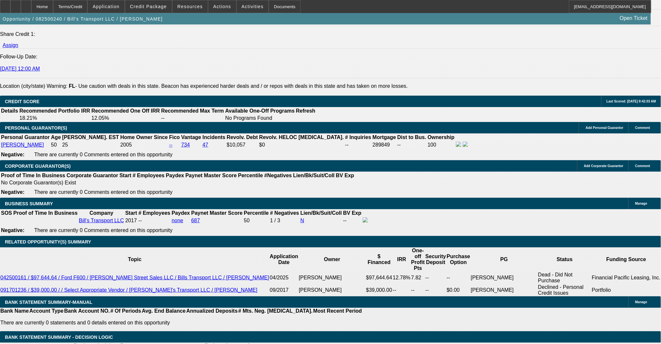
type input "11.9"
select select "6"
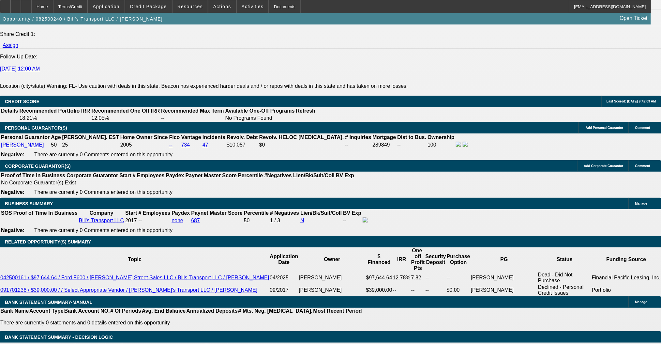
select select "0"
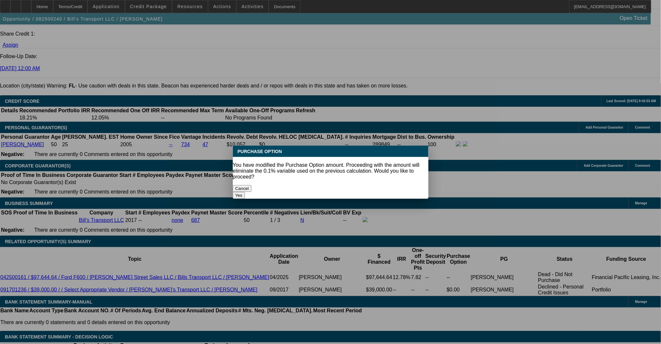
scroll to position [0, 0]
click at [245, 192] on button "Yes" at bounding box center [239, 195] width 12 height 7
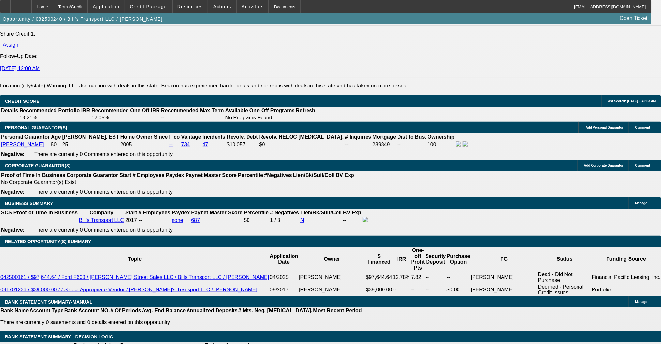
type input "$0.00"
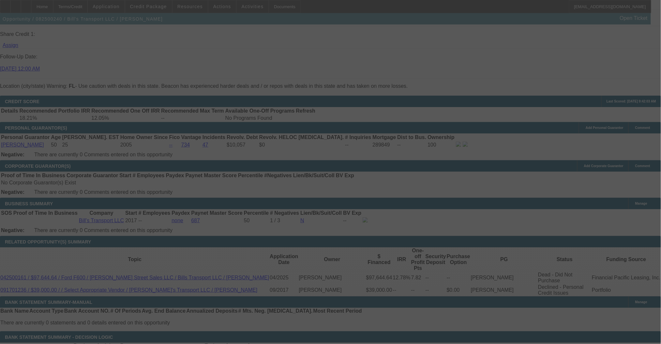
select select "0"
select select "2"
select select "0"
select select "6"
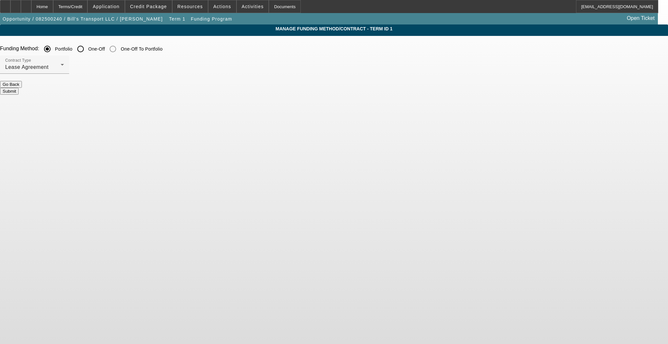
click at [87, 50] on input "One-Off" at bounding box center [80, 48] width 13 height 13
radio input "true"
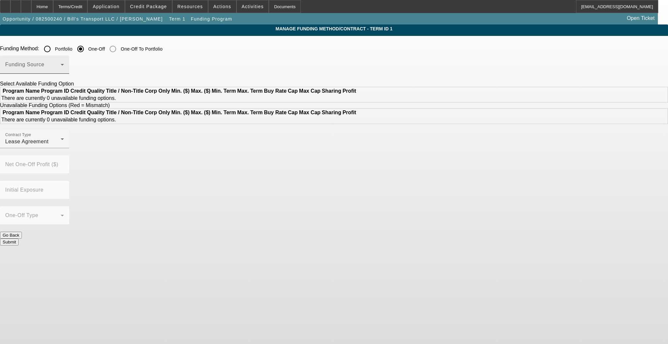
click at [61, 67] on span at bounding box center [32, 67] width 55 height 8
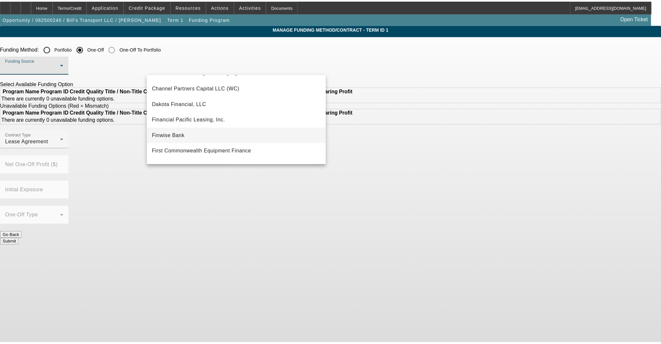
scroll to position [43, 0]
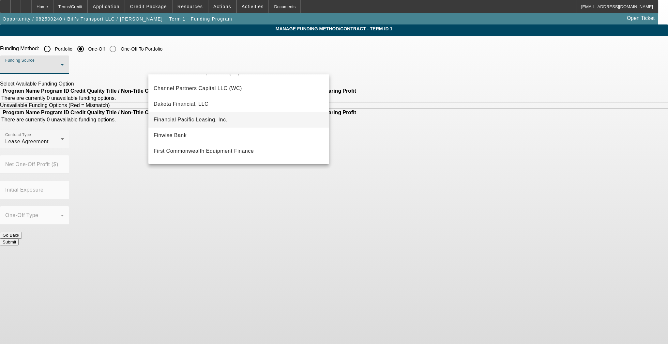
click at [206, 120] on span "Financial Pacific Leasing, Inc." at bounding box center [191, 120] width 74 height 8
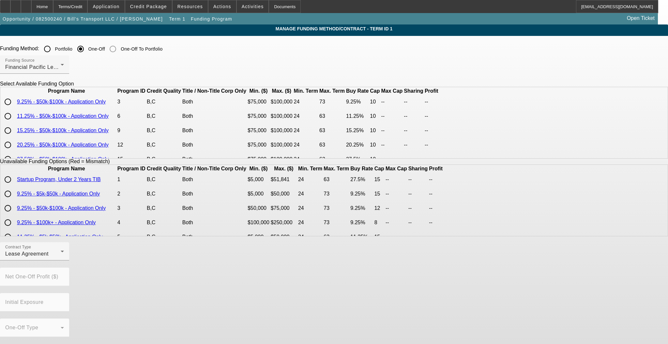
click at [14, 108] on input "radio" at bounding box center [7, 101] width 13 height 13
radio input "true"
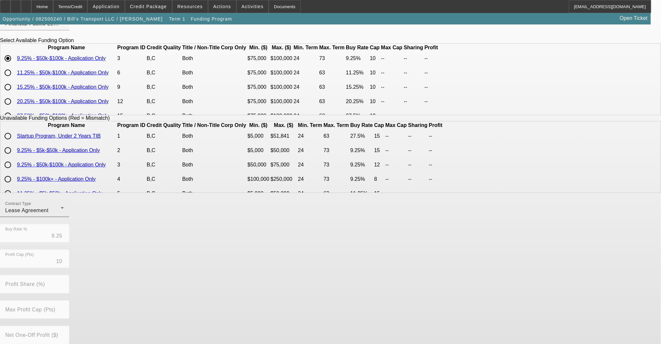
click at [64, 209] on div "Contract Type Lease Agreement" at bounding box center [34, 207] width 59 height 18
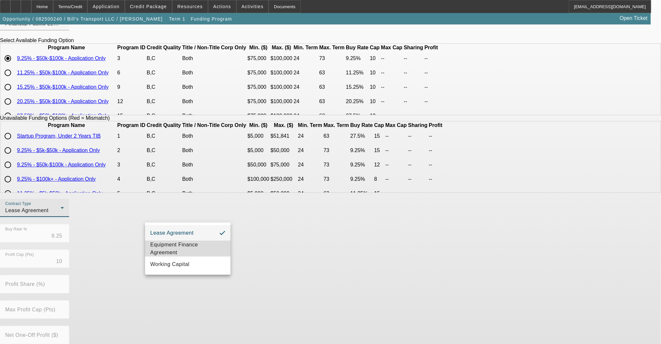
click at [185, 246] on span "Equipment Finance Agreement" at bounding box center [187, 249] width 75 height 16
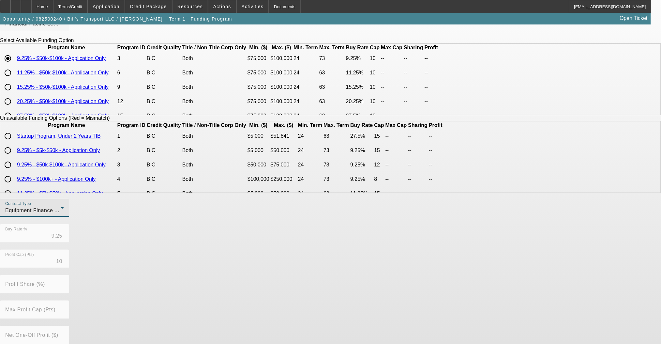
click at [351, 299] on div "Contract Type Equipment Finance Agreement Buy Rate % 9.25 Profit Cap (Pts) 10 P…" at bounding box center [330, 299] width 661 height 203
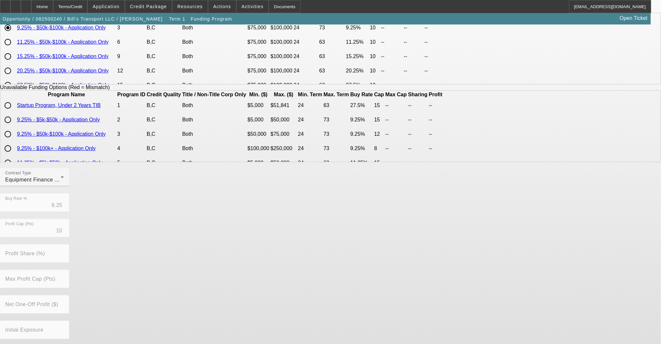
scroll to position [101, 0]
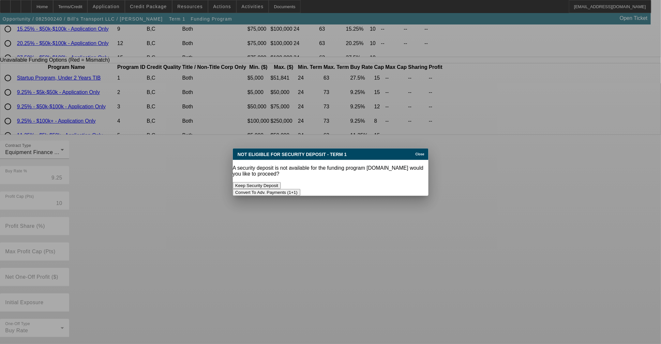
click at [300, 189] on button "Convert To Adv. Payments (1+1)" at bounding box center [266, 192] width 67 height 7
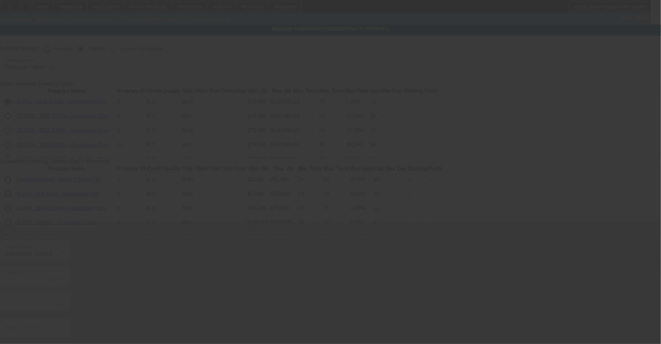
scroll to position [101, 0]
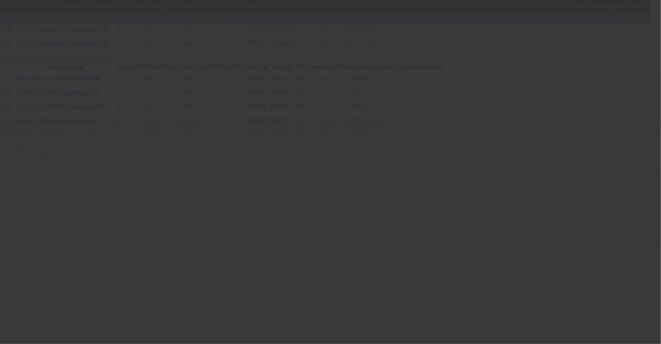
radio input "true"
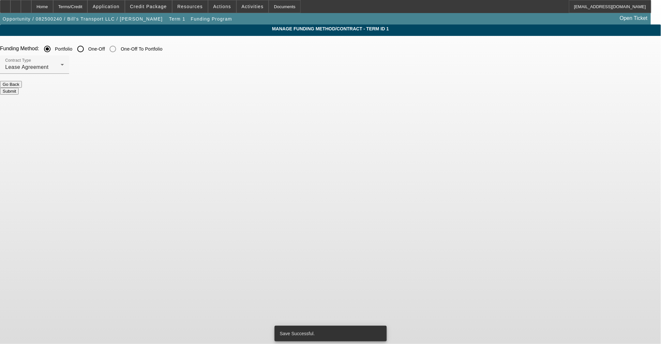
scroll to position [0, 0]
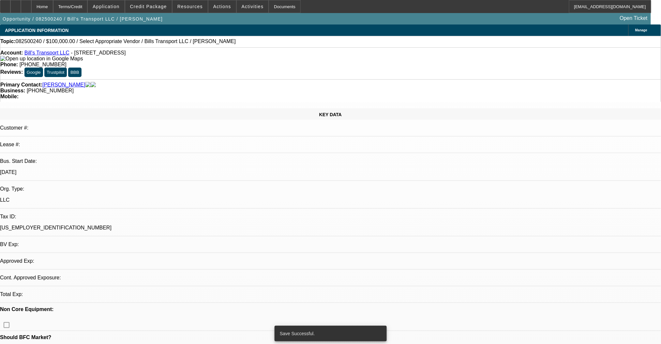
select select "0"
select select "6"
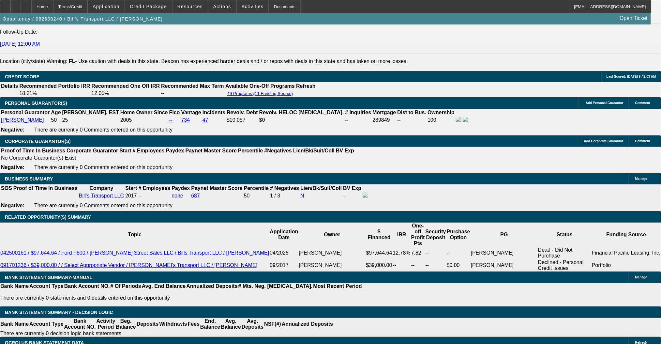
scroll to position [782, 0]
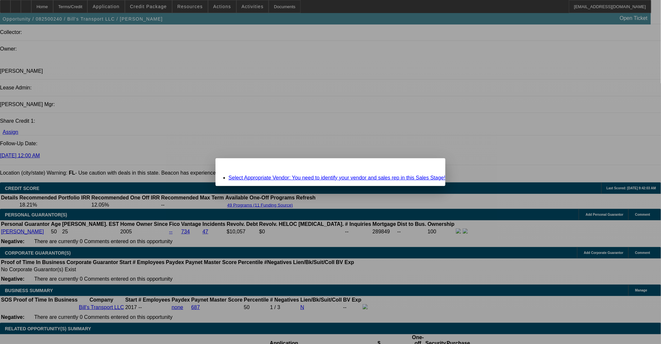
click at [431, 166] on div "Close" at bounding box center [438, 161] width 14 height 7
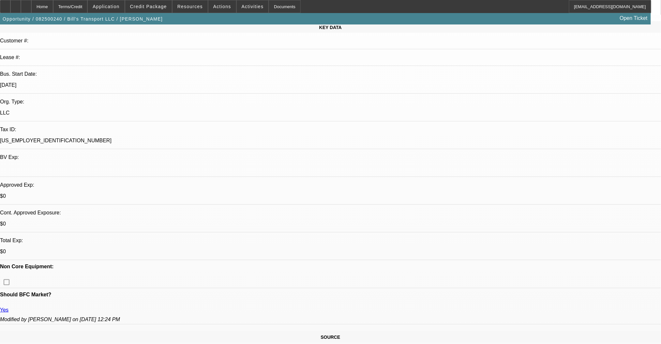
scroll to position [87, 0]
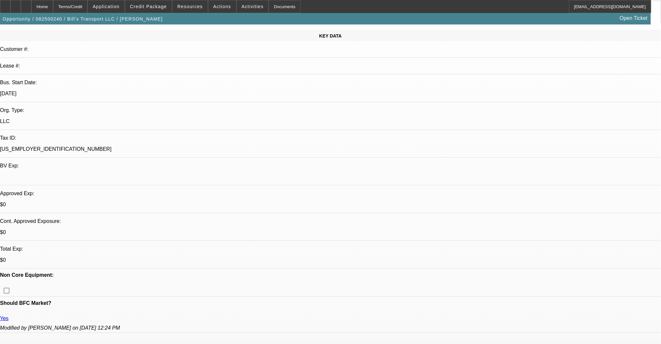
scroll to position [0, 0]
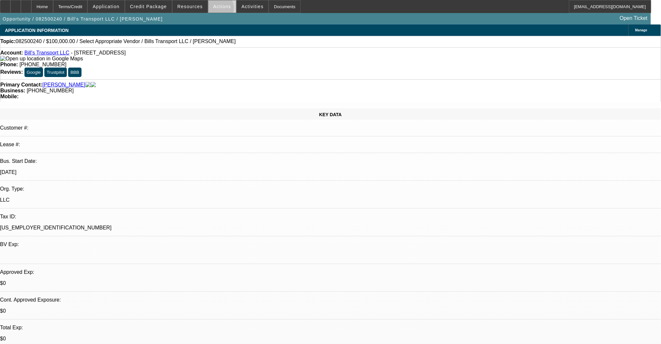
click at [213, 9] on span at bounding box center [222, 7] width 28 height 16
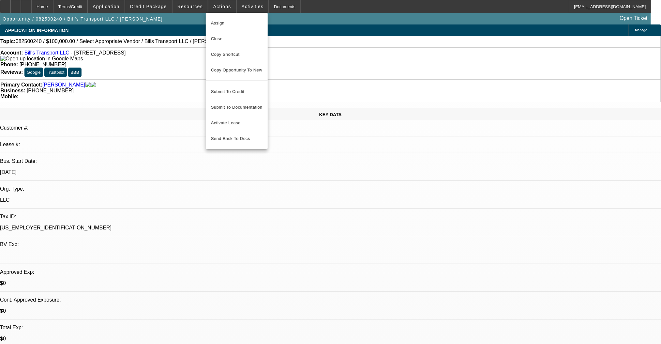
click at [151, 104] on div at bounding box center [330, 172] width 661 height 344
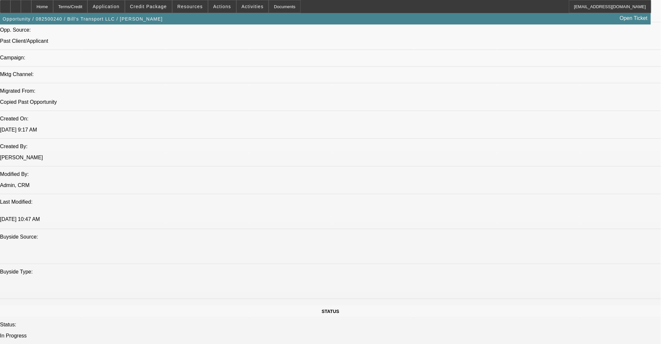
scroll to position [652, 0]
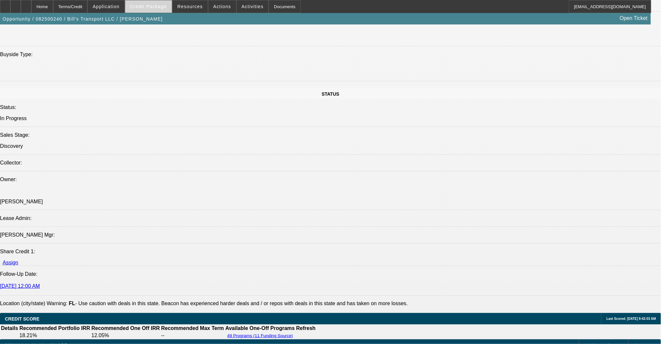
click at [165, 10] on span at bounding box center [148, 7] width 47 height 16
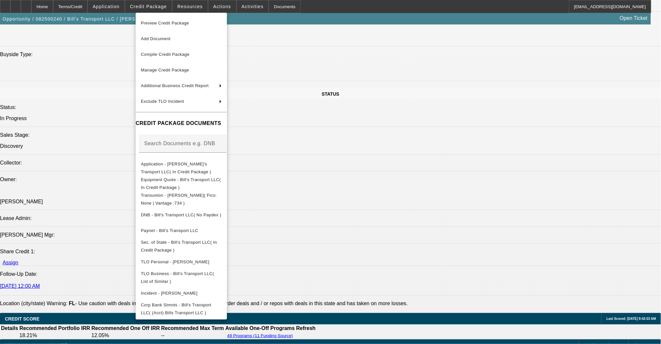
click at [102, 96] on div at bounding box center [330, 172] width 661 height 344
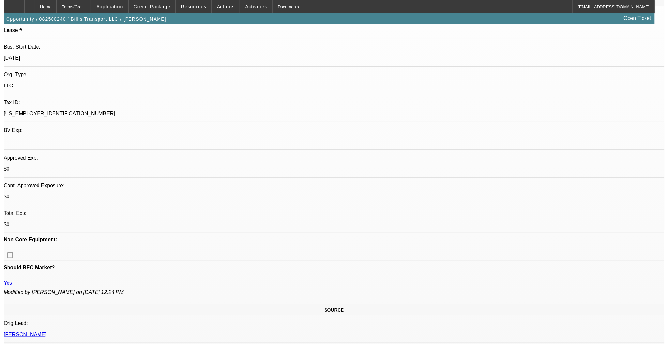
scroll to position [0, 0]
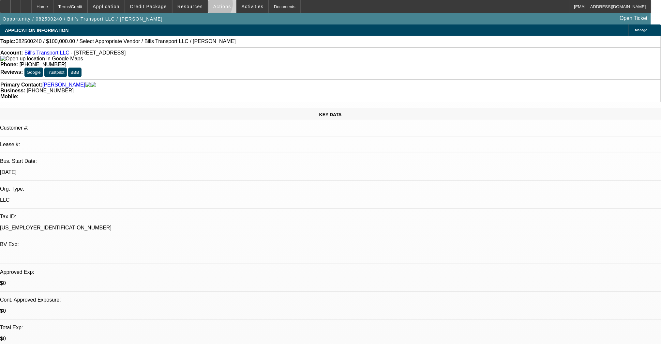
click at [213, 5] on span "Actions" at bounding box center [222, 6] width 18 height 5
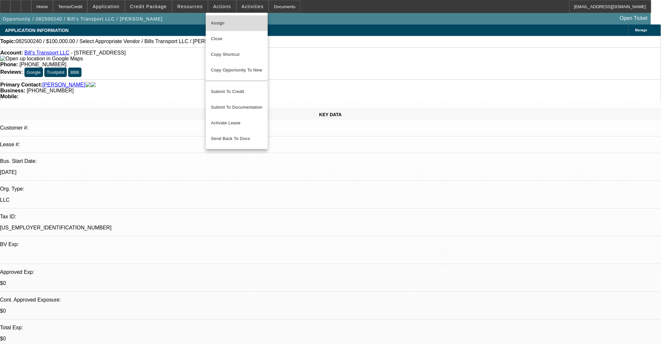
click at [219, 23] on span "Assign" at bounding box center [236, 23] width 51 height 8
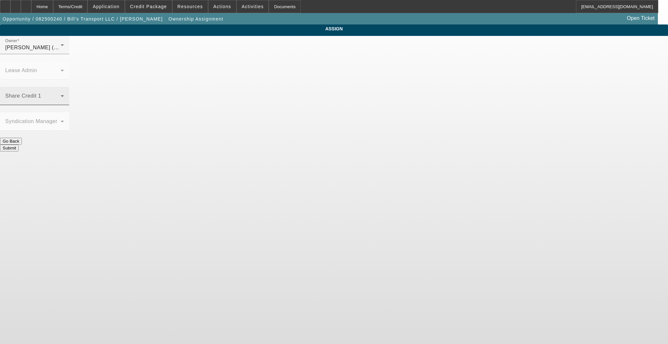
click at [61, 95] on span at bounding box center [32, 99] width 55 height 8
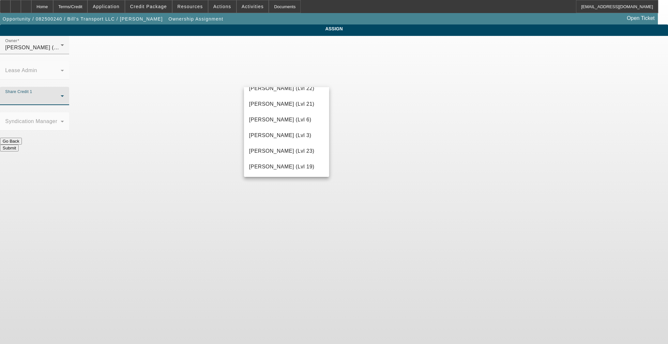
scroll to position [739, 0]
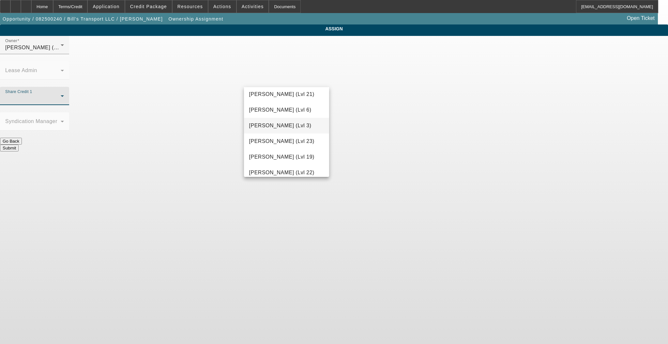
click at [281, 129] on span "Richards, Stephanie (Lvl 3)" at bounding box center [280, 126] width 62 height 8
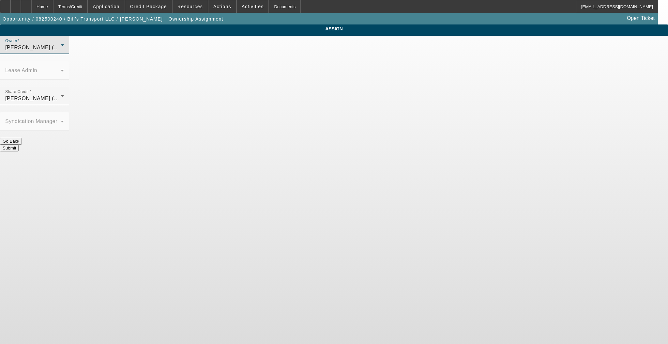
click at [67, 50] on span "Richards, Stephanie (Lvl 3)" at bounding box center [36, 48] width 62 height 6
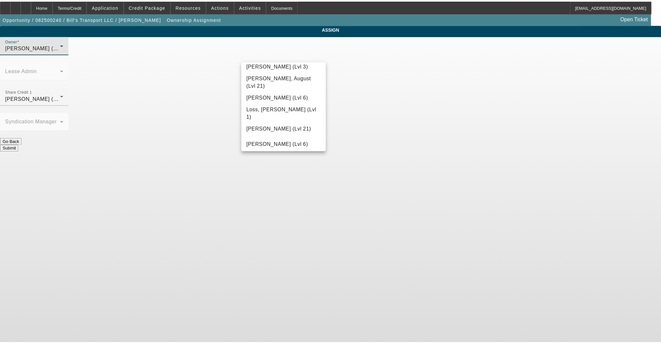
scroll to position [488, 0]
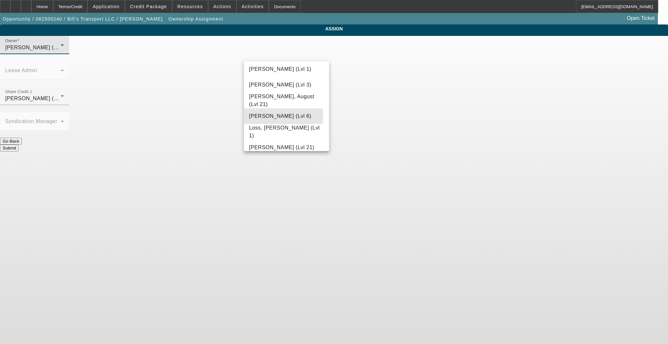
click at [280, 119] on span "Lionello, Nick (Lvl 6)" at bounding box center [280, 116] width 62 height 8
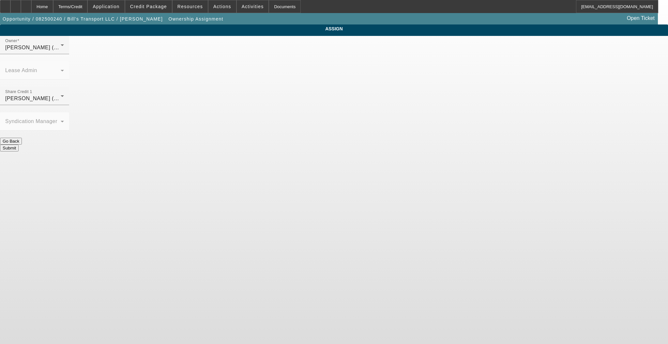
click at [19, 144] on button "Submit" at bounding box center [9, 147] width 19 height 7
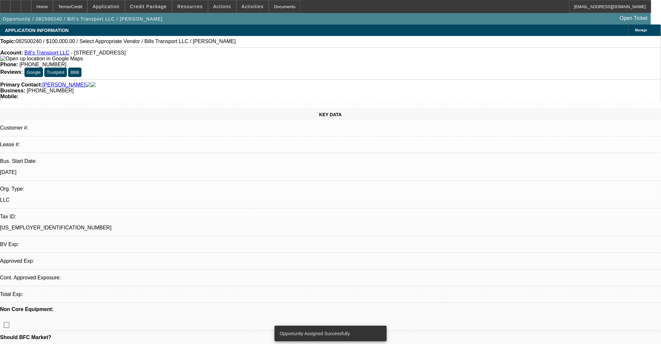
select select "0"
select select "6"
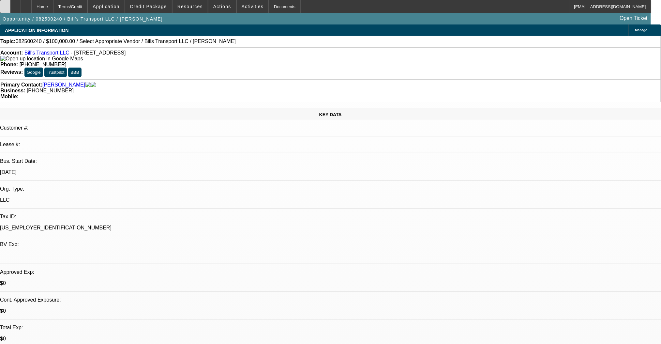
click at [10, 7] on div at bounding box center [5, 6] width 10 height 13
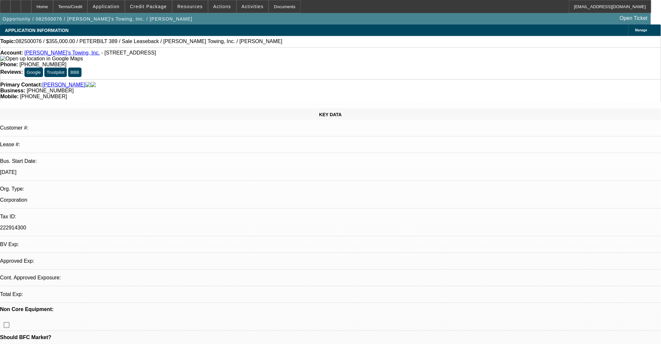
select select "0"
select select "2"
select select "0"
select select "6"
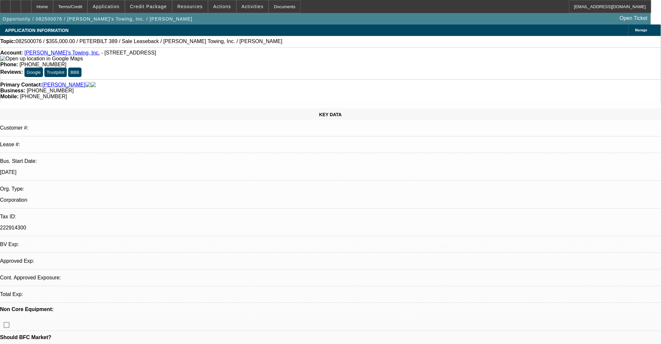
select select "0"
select select "2"
select select "0"
select select "6"
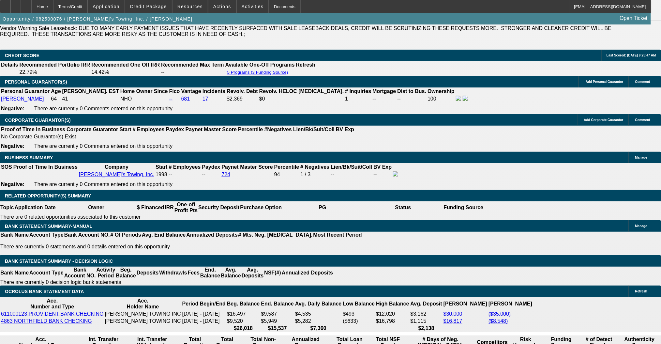
scroll to position [913, 0]
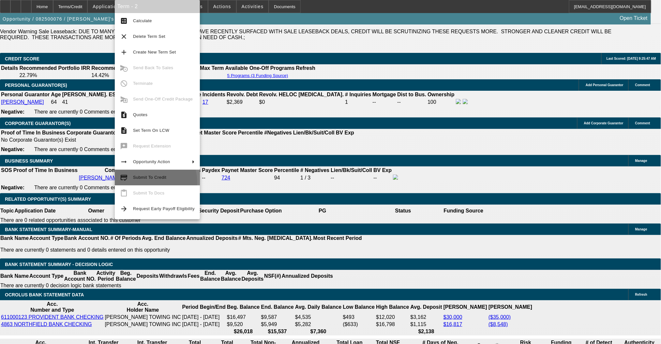
click at [143, 183] on button "credit_score Submit To Credit" at bounding box center [157, 177] width 85 height 16
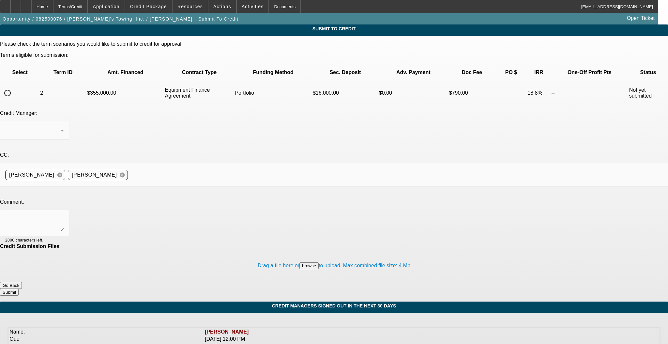
click at [14, 86] on input "radio" at bounding box center [7, 92] width 13 height 13
radio input "true"
click at [50, 127] on span "[PERSON_NAME]" at bounding box center [27, 130] width 45 height 6
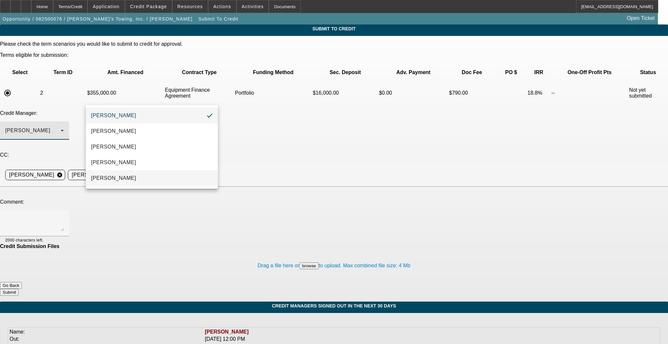
click at [121, 172] on mat-option "[PERSON_NAME]" at bounding box center [152, 178] width 132 height 16
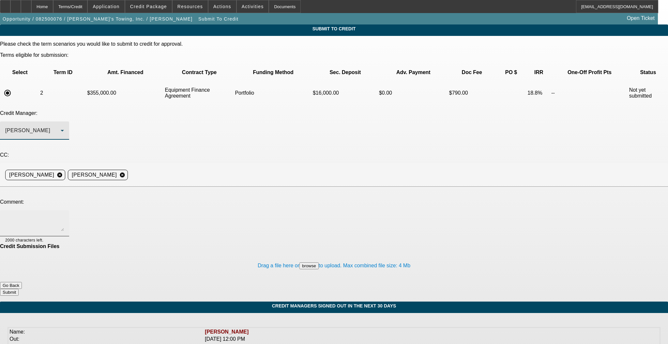
click at [64, 215] on textarea at bounding box center [34, 223] width 59 height 16
paste textarea "[PERSON_NAME] added me to this deal as [PERSON_NAME] and my husband have known …"
click at [64, 215] on textarea "[PERSON_NAME] added me to this deal as [PERSON_NAME] and my husband have known …" at bounding box center [34, 223] width 59 height 16
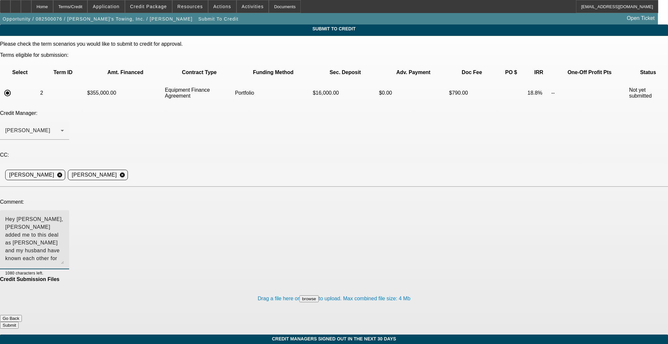
drag, startPoint x: 423, startPoint y: 161, endPoint x: 421, endPoint y: 194, distance: 33.3
click at [64, 215] on textarea "Hey [PERSON_NAME], [PERSON_NAME] added me to this deal as [PERSON_NAME] and my …" at bounding box center [34, 239] width 59 height 49
type textarea "Hey [PERSON_NAME], [PERSON_NAME] added me to this deal as [PERSON_NAME] and my …"
click at [19, 321] on button "Submit" at bounding box center [9, 324] width 19 height 7
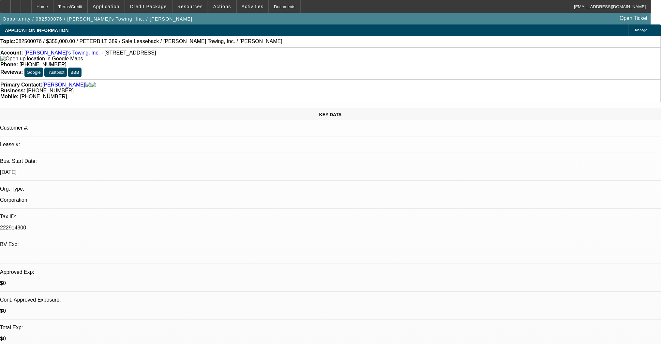
select select "0"
select select "2"
select select "0"
select select "6"
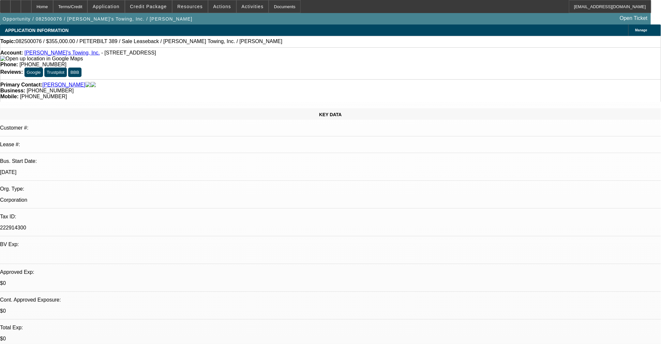
select select "0"
select select "2"
select select "0"
select select "6"
